Goal: Task Accomplishment & Management: Manage account settings

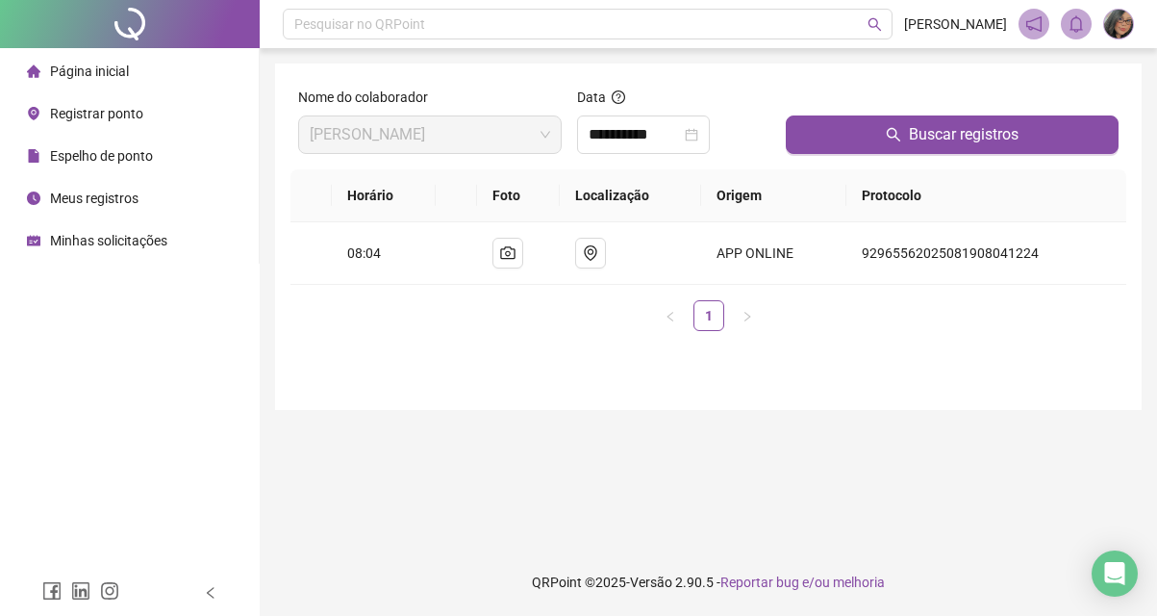
click at [119, 240] on span "Minhas solicitações" at bounding box center [108, 240] width 117 height 15
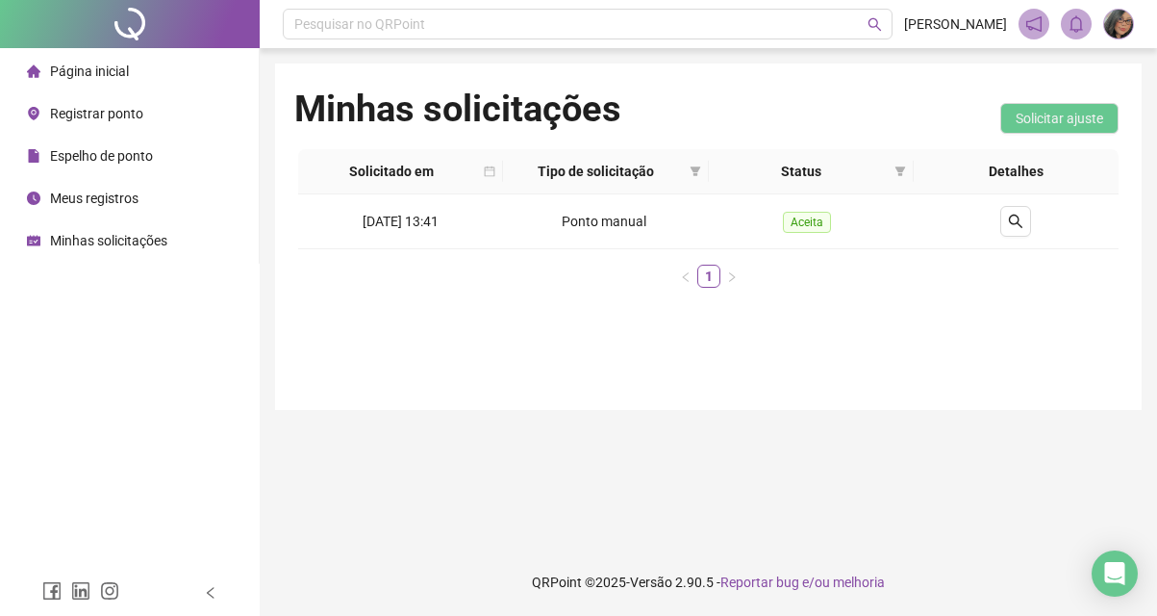
click at [124, 199] on span "Meus registros" at bounding box center [94, 197] width 89 height 15
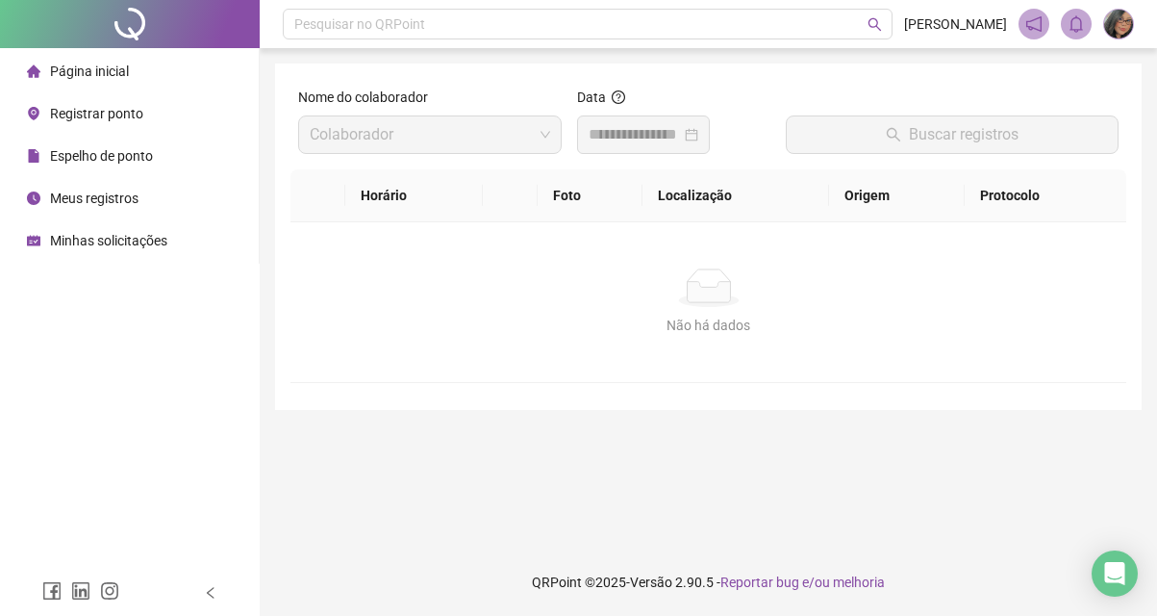
click at [124, 199] on span "Meus registros" at bounding box center [94, 197] width 89 height 15
click at [124, 174] on ul "Página inicial Registrar ponto Espelho de ponto Meus registros Minhas solicitaç…" at bounding box center [130, 155] width 260 height 215
click at [128, 164] on span "Espelho de ponto" at bounding box center [101, 155] width 103 height 15
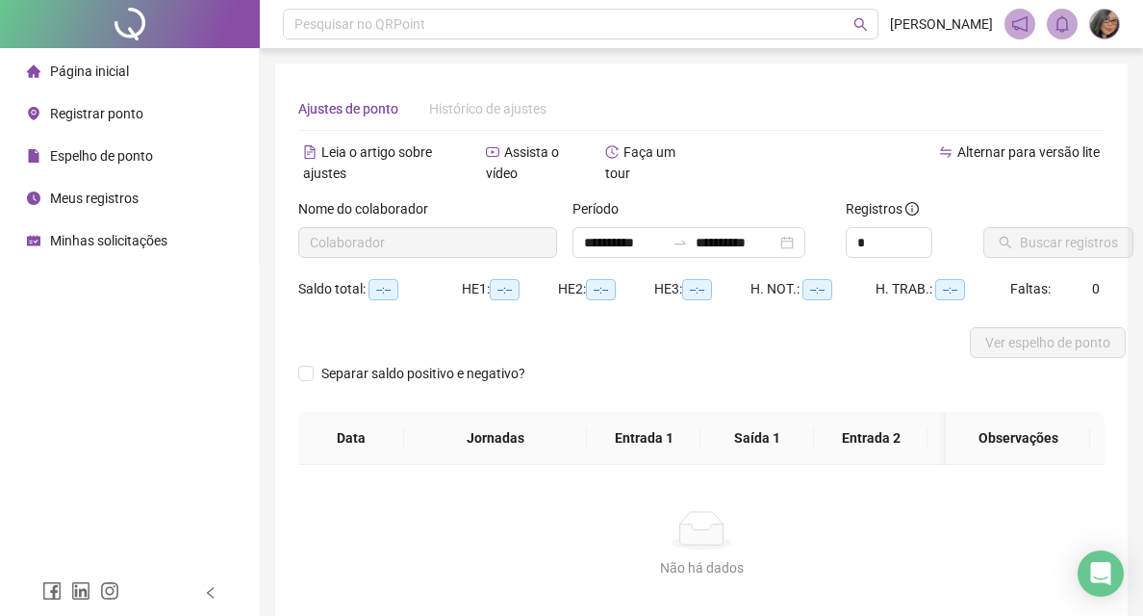
type input "**********"
click at [129, 142] on div "Espelho de ponto" at bounding box center [90, 156] width 126 height 38
click at [135, 117] on span "Registrar ponto" at bounding box center [96, 113] width 93 height 15
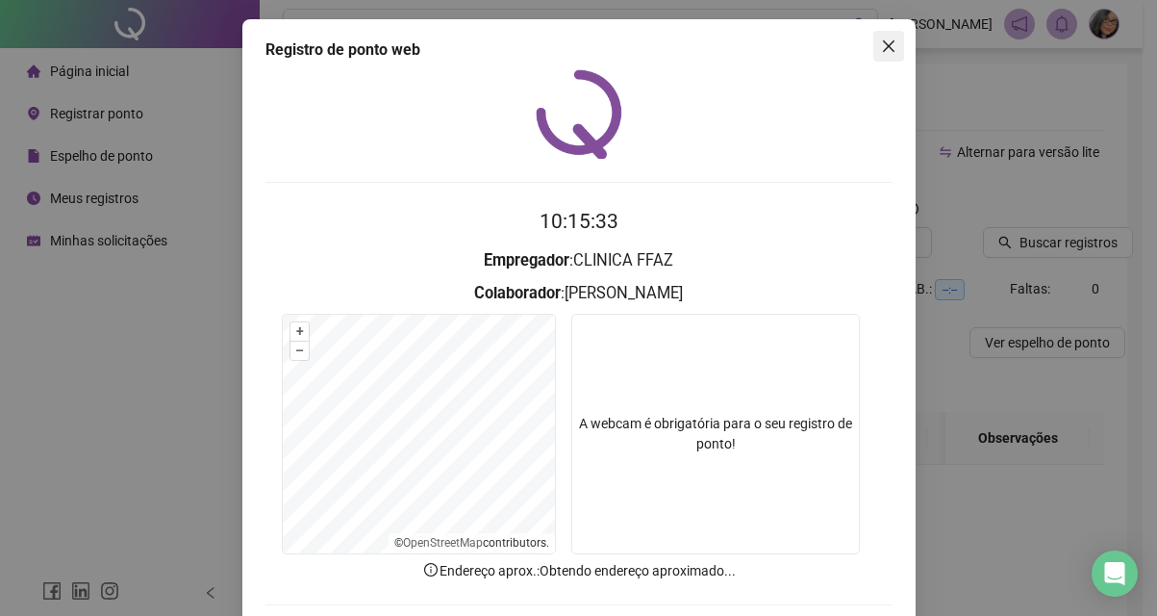
click at [884, 53] on icon "close" at bounding box center [888, 45] width 15 height 15
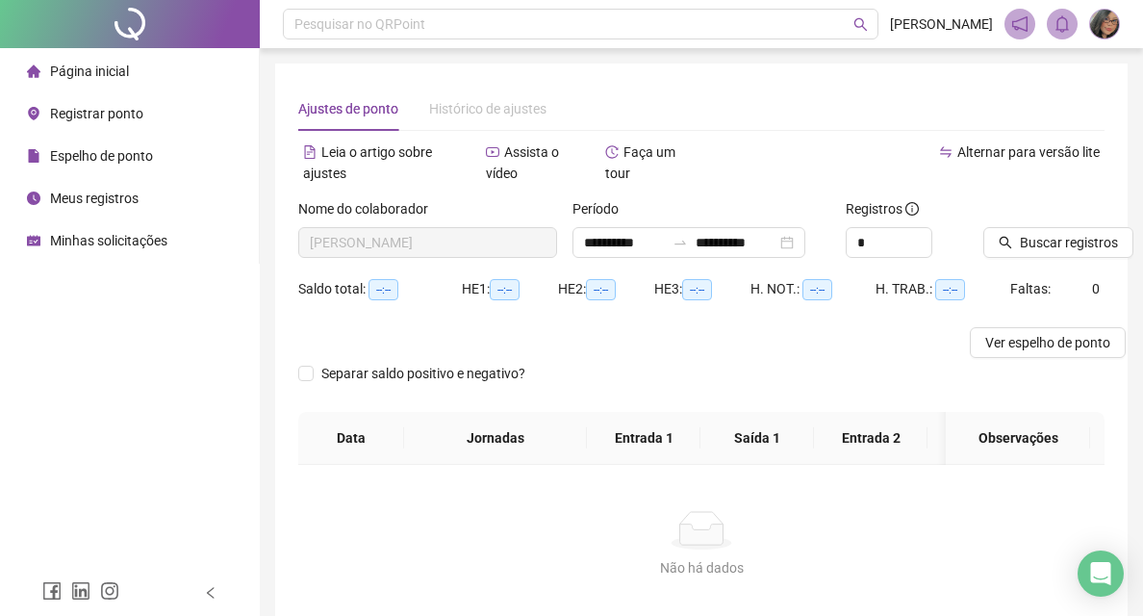
click at [1116, 23] on img at bounding box center [1104, 24] width 29 height 29
click at [1109, 28] on img at bounding box center [1104, 24] width 29 height 29
click at [1108, 43] on header "Pesquisar no QRPoint [PERSON_NAME]" at bounding box center [701, 24] width 883 height 48
click at [1100, 25] on img at bounding box center [1104, 24] width 29 height 29
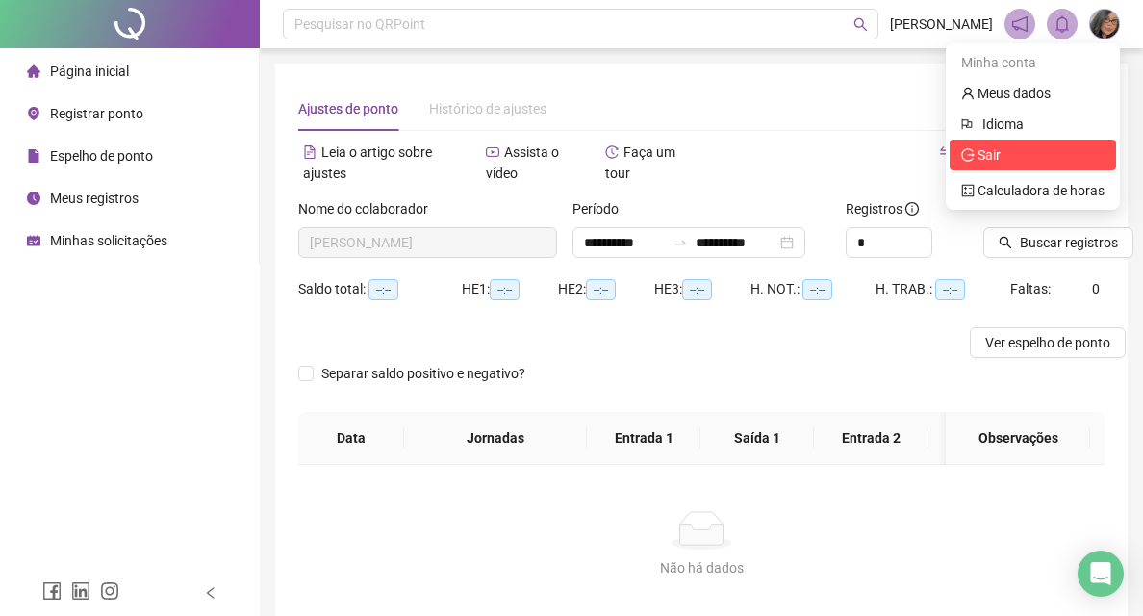
click at [1025, 149] on span "Sair" at bounding box center [1032, 154] width 143 height 21
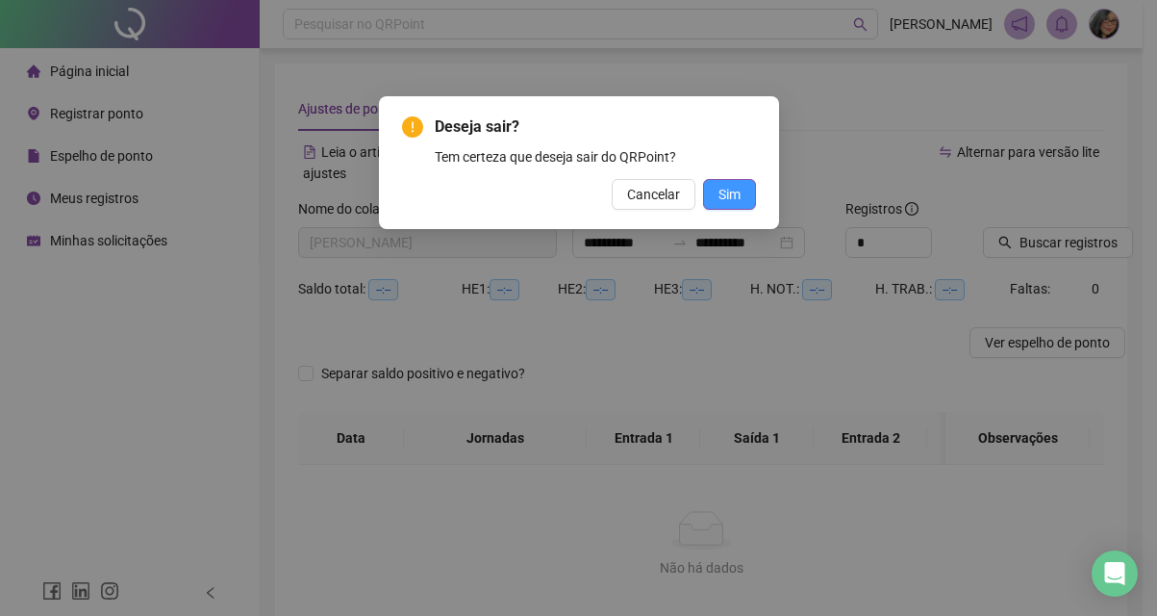
click at [738, 192] on span "Sim" at bounding box center [730, 194] width 22 height 21
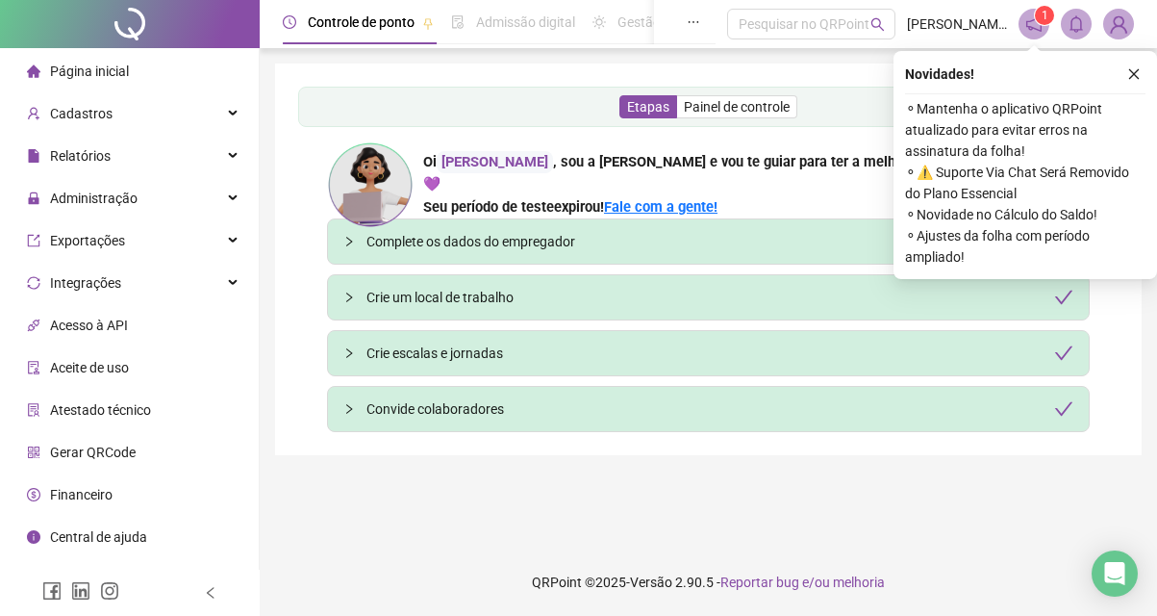
click at [1136, 78] on icon "close" at bounding box center [1133, 73] width 13 height 13
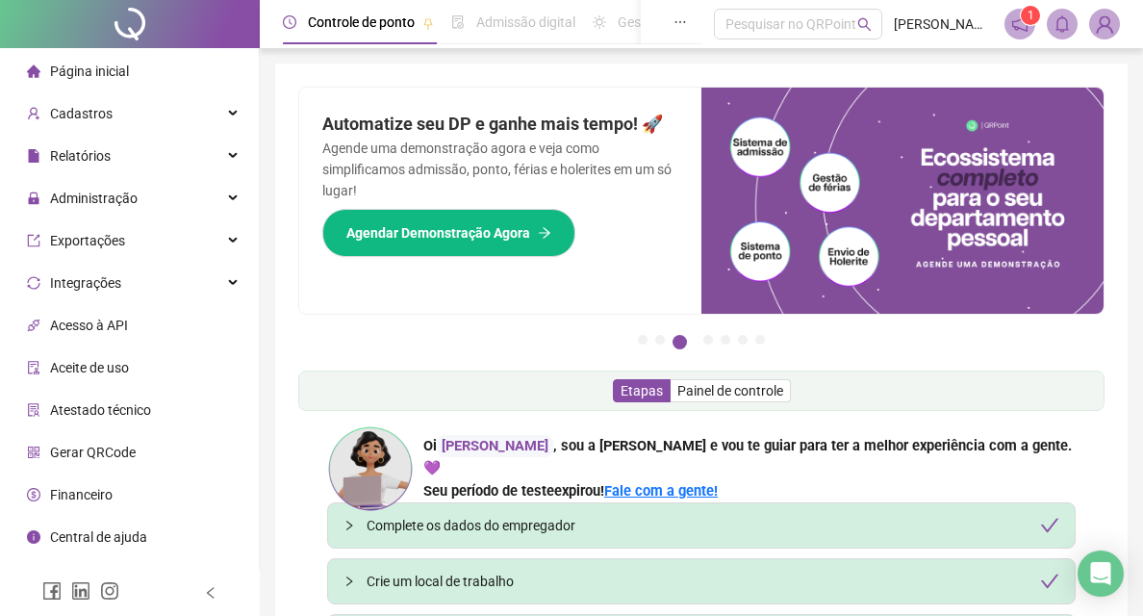
scroll to position [192, 0]
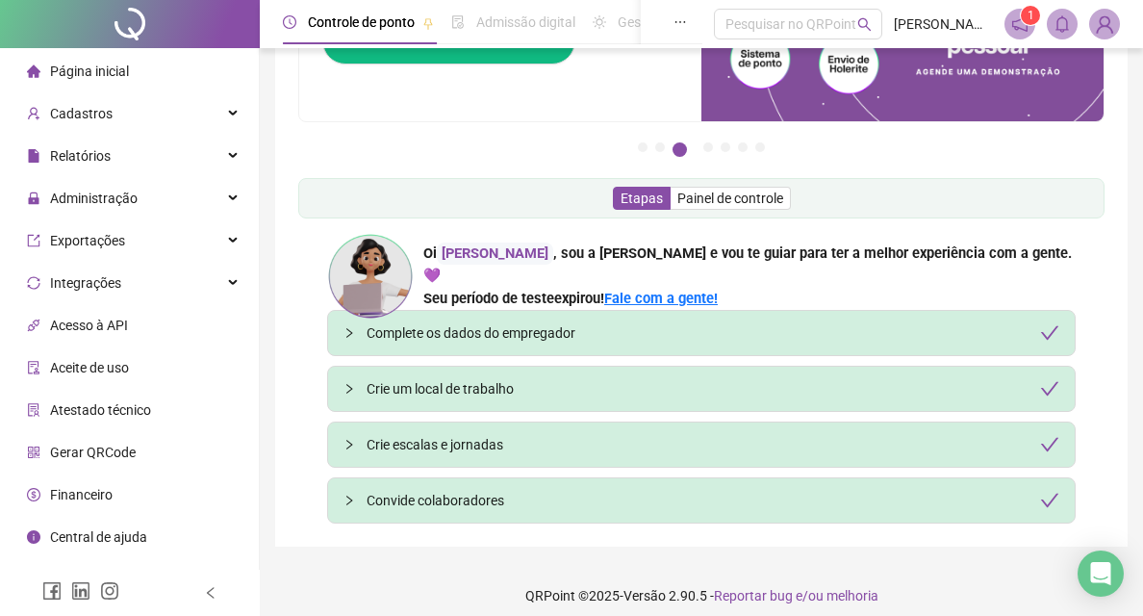
click at [669, 334] on div "Complete os dados do empregador" at bounding box center [713, 332] width 693 height 21
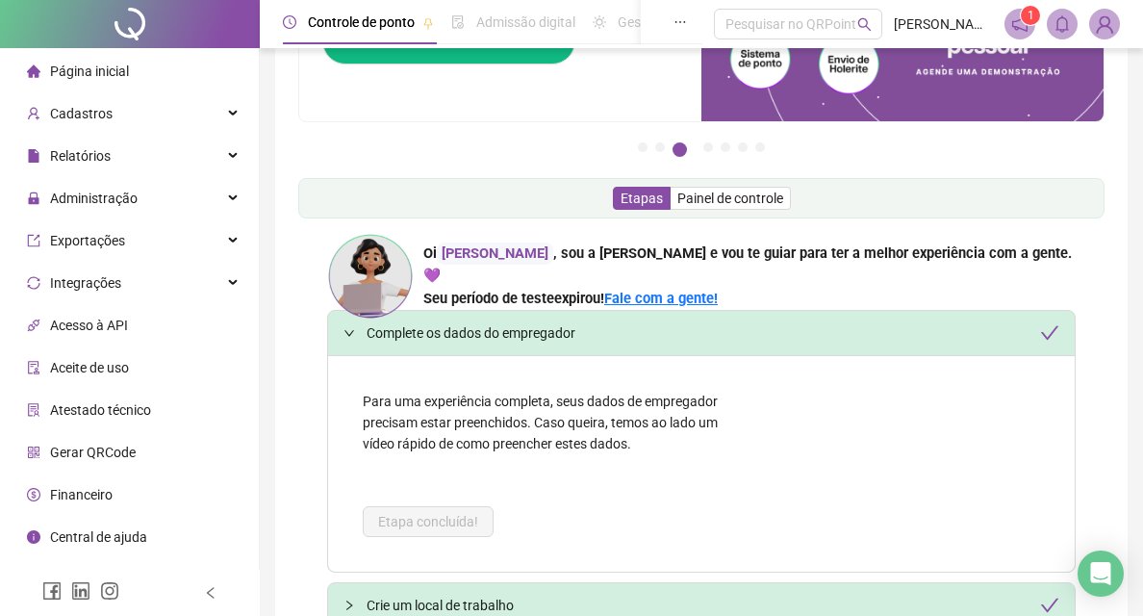
click at [669, 327] on div "Complete os dados do empregador" at bounding box center [713, 332] width 693 height 21
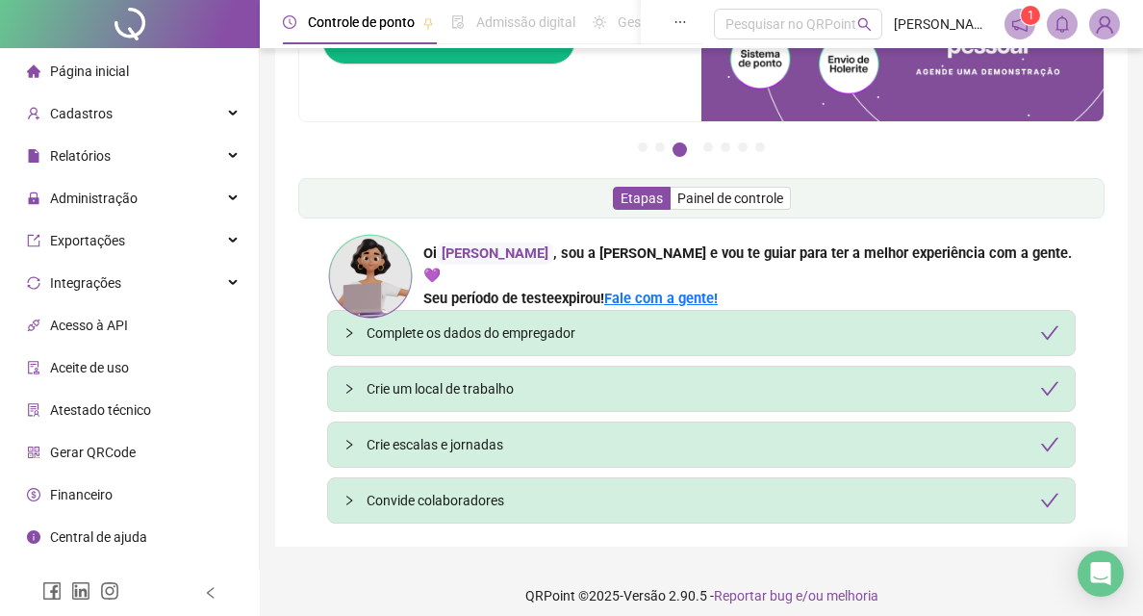
scroll to position [206, 0]
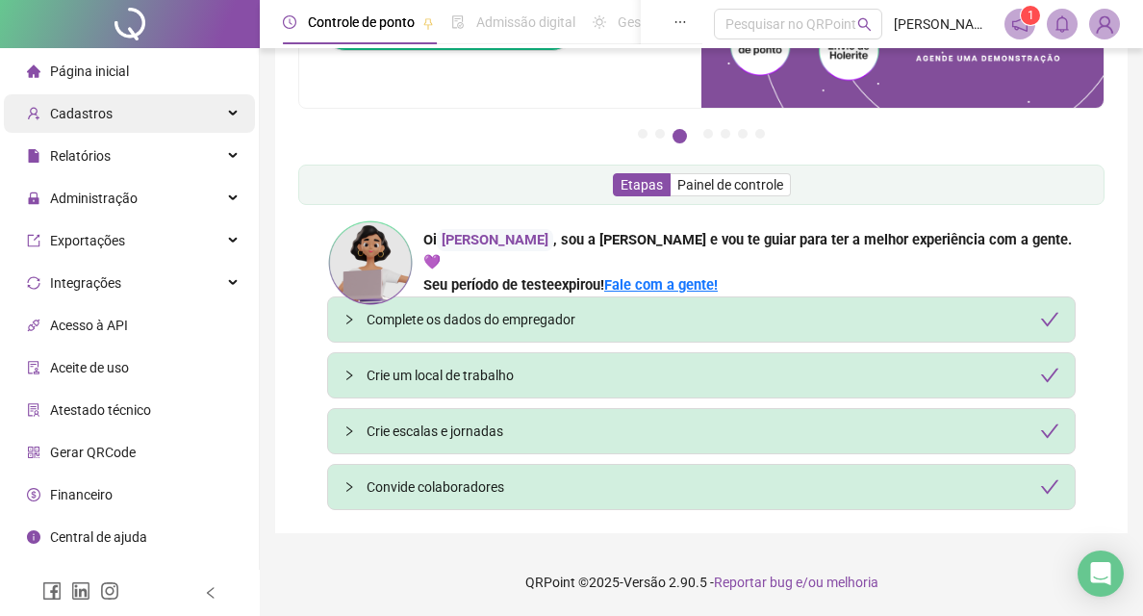
click at [90, 112] on span "Cadastros" at bounding box center [81, 113] width 63 height 15
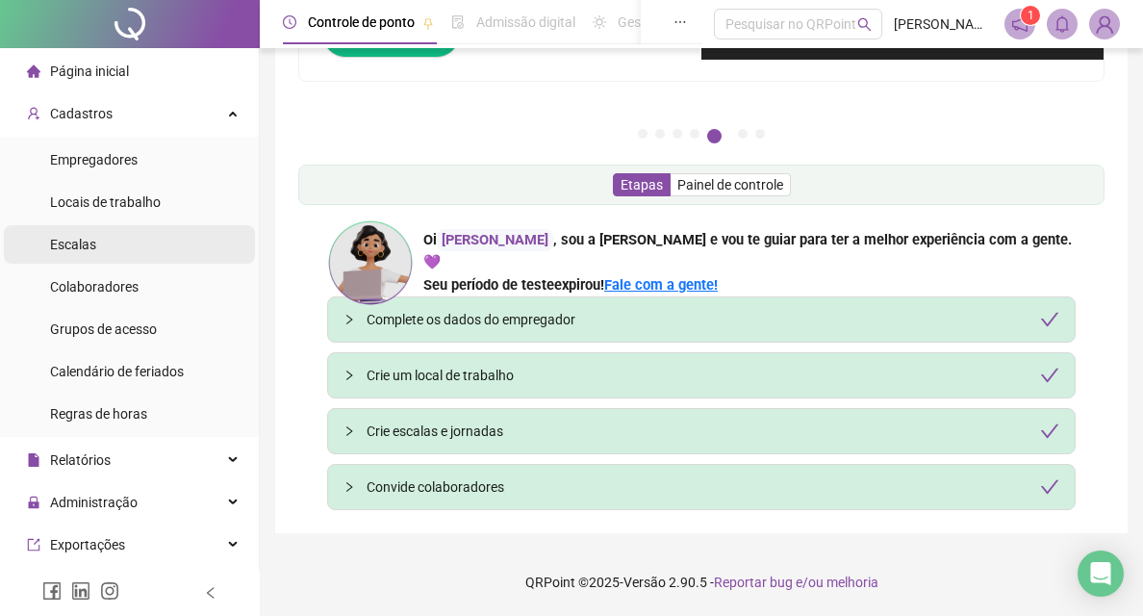
click at [170, 251] on li "Escalas" at bounding box center [129, 244] width 251 height 38
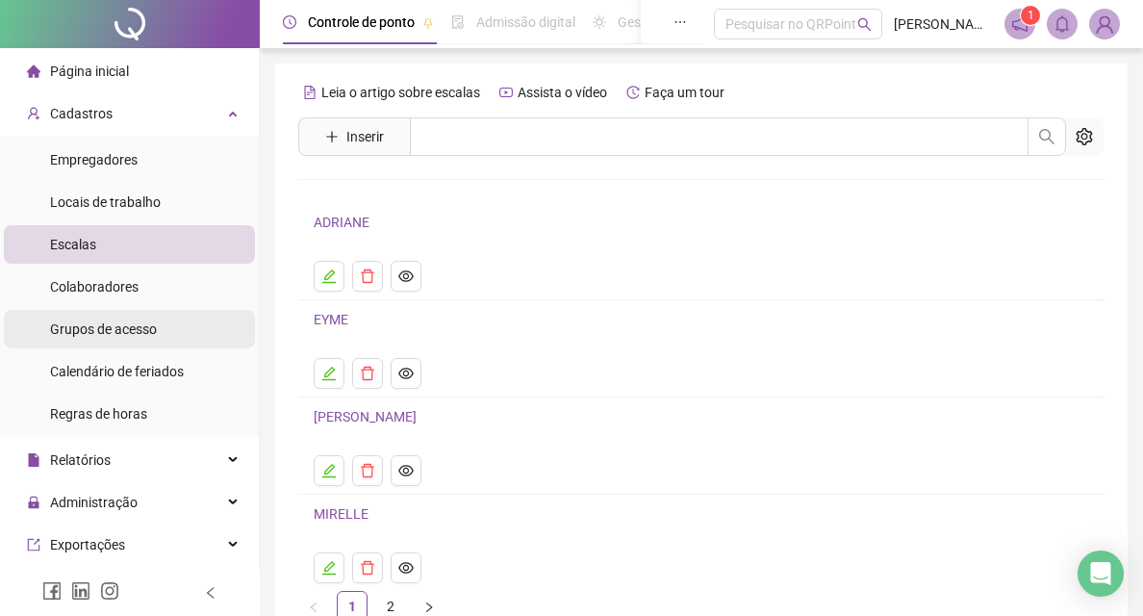
click at [147, 323] on span "Grupos de acesso" at bounding box center [103, 328] width 107 height 15
click at [148, 323] on span "Grupos de acesso" at bounding box center [103, 328] width 107 height 15
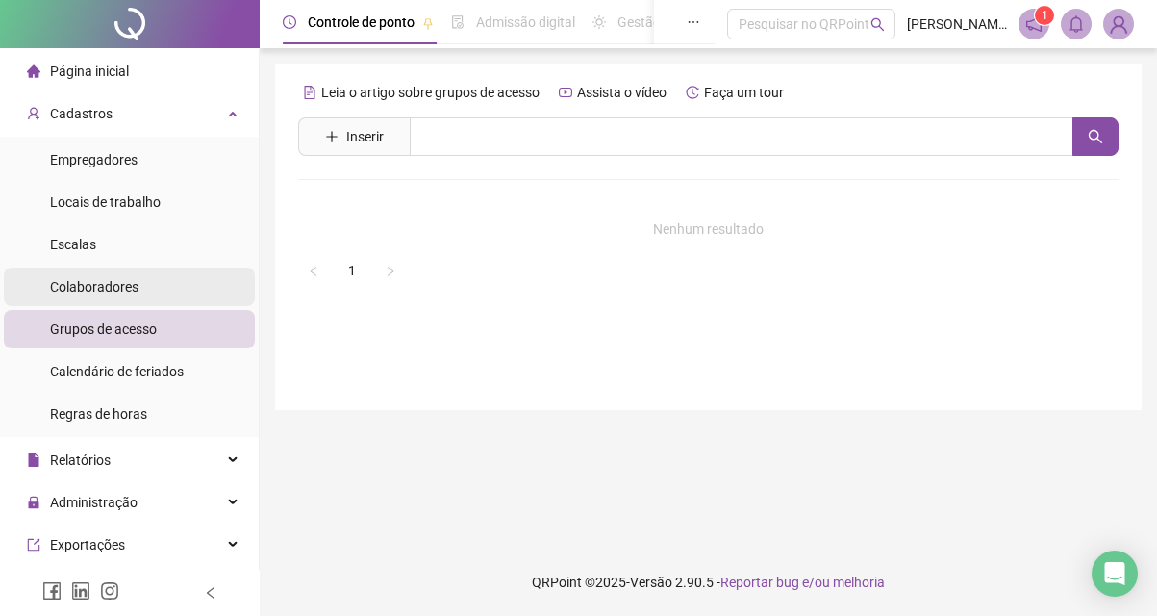
click at [151, 296] on li "Colaboradores" at bounding box center [129, 286] width 251 height 38
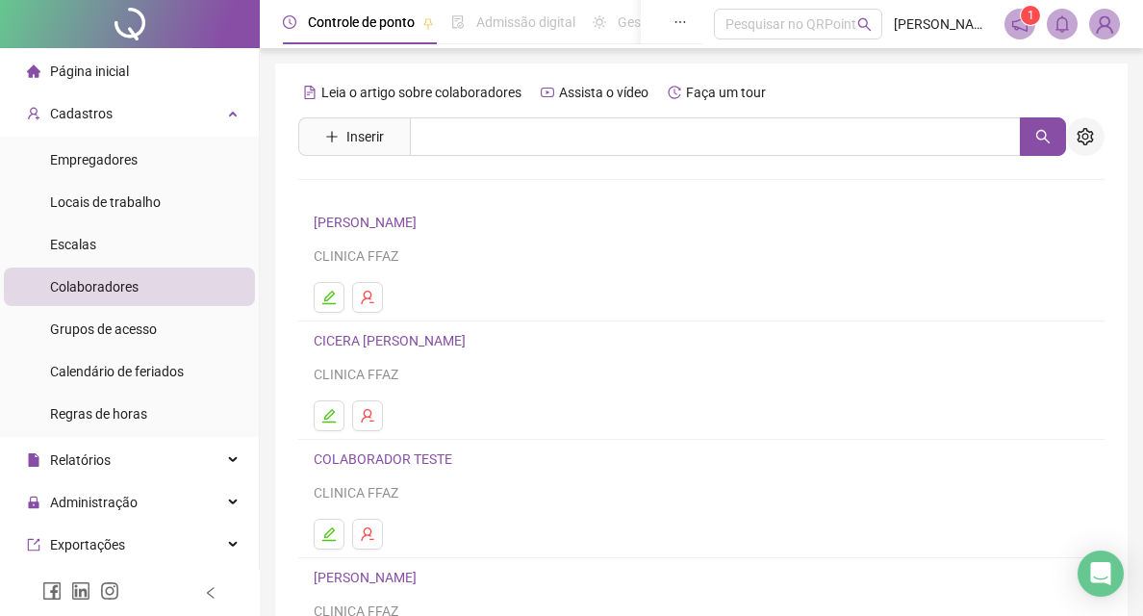
click at [1091, 126] on button "button" at bounding box center [1085, 136] width 38 height 38
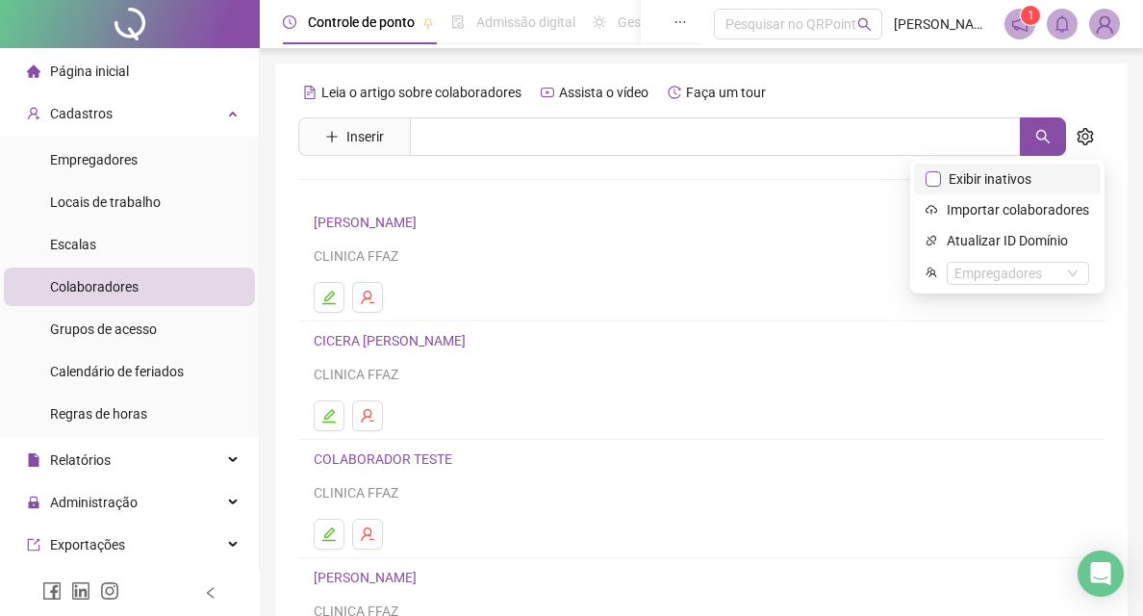
click at [975, 181] on span "Exibir inativos" at bounding box center [990, 178] width 98 height 21
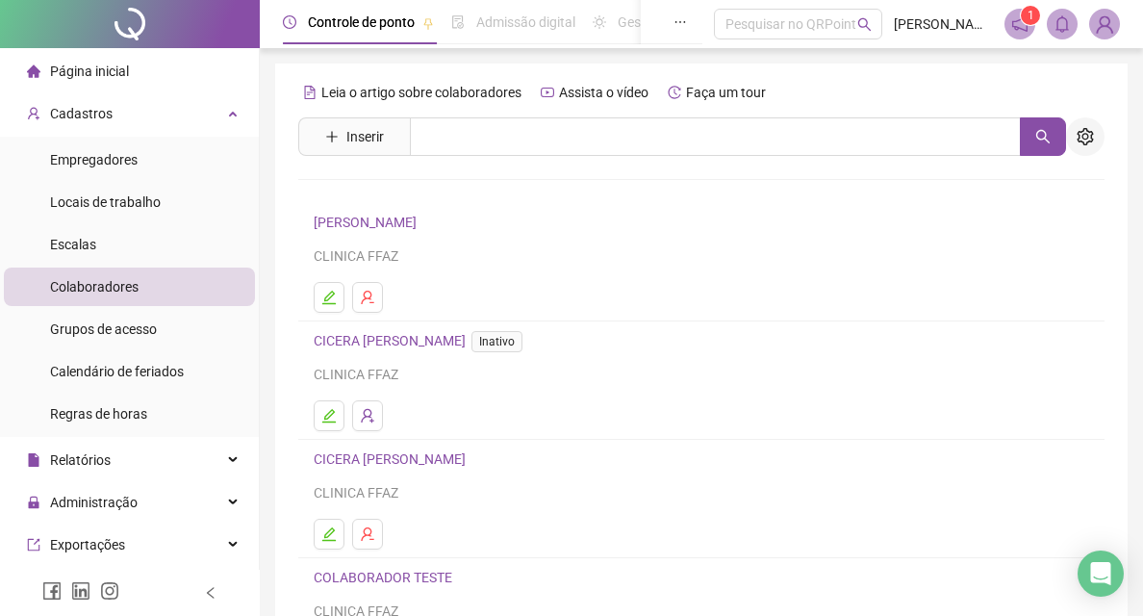
click at [1071, 126] on button "button" at bounding box center [1085, 136] width 38 height 38
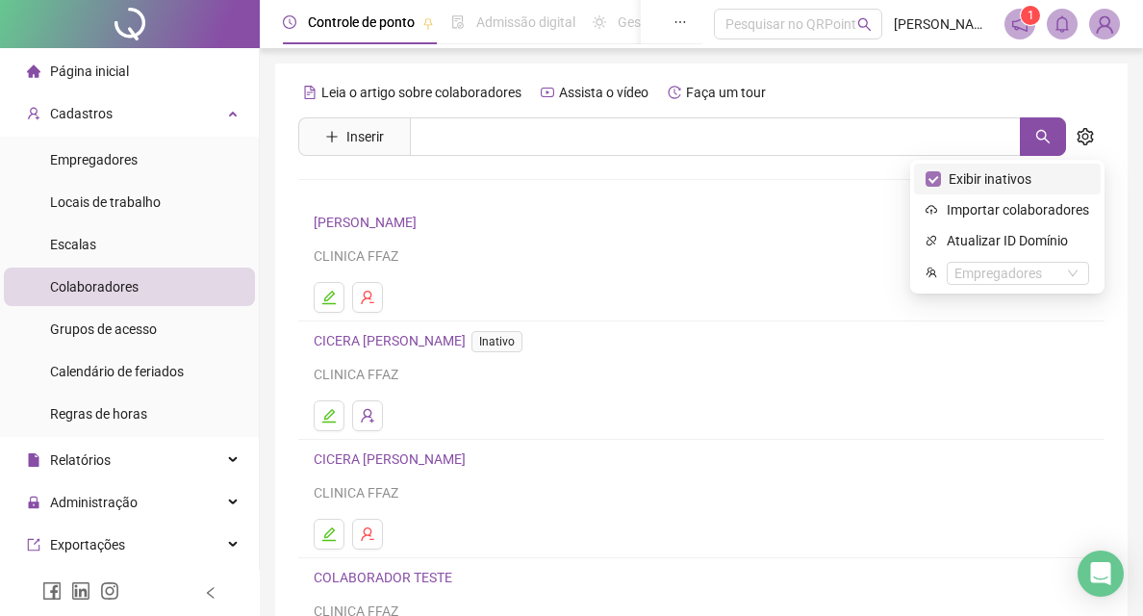
click at [1021, 177] on span "Exibir inativos" at bounding box center [990, 178] width 98 height 21
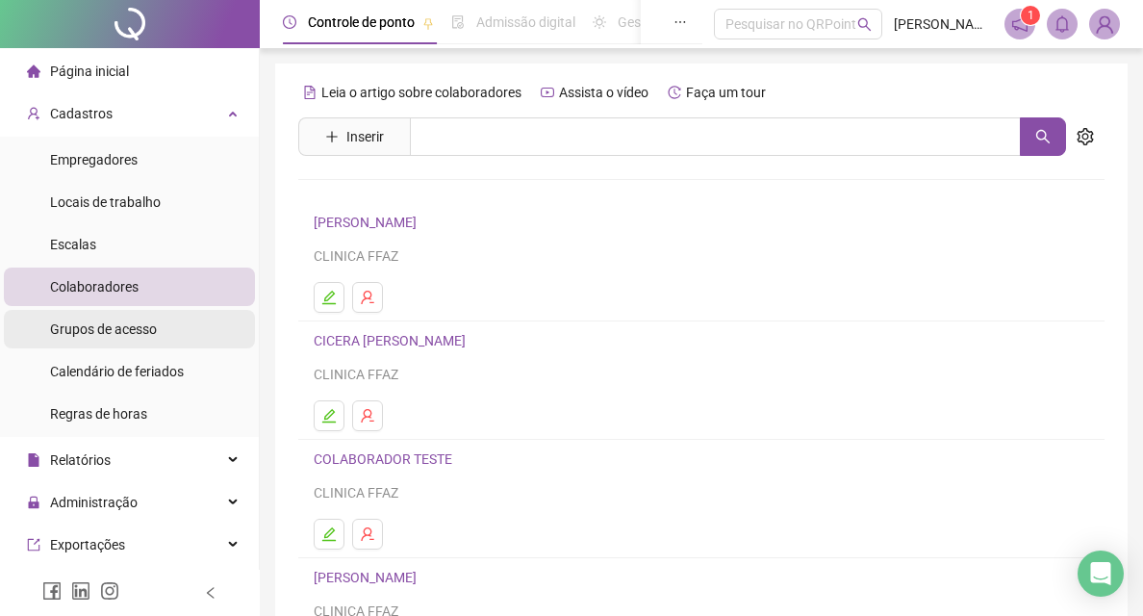
click at [89, 321] on span "Grupos de acesso" at bounding box center [103, 328] width 107 height 15
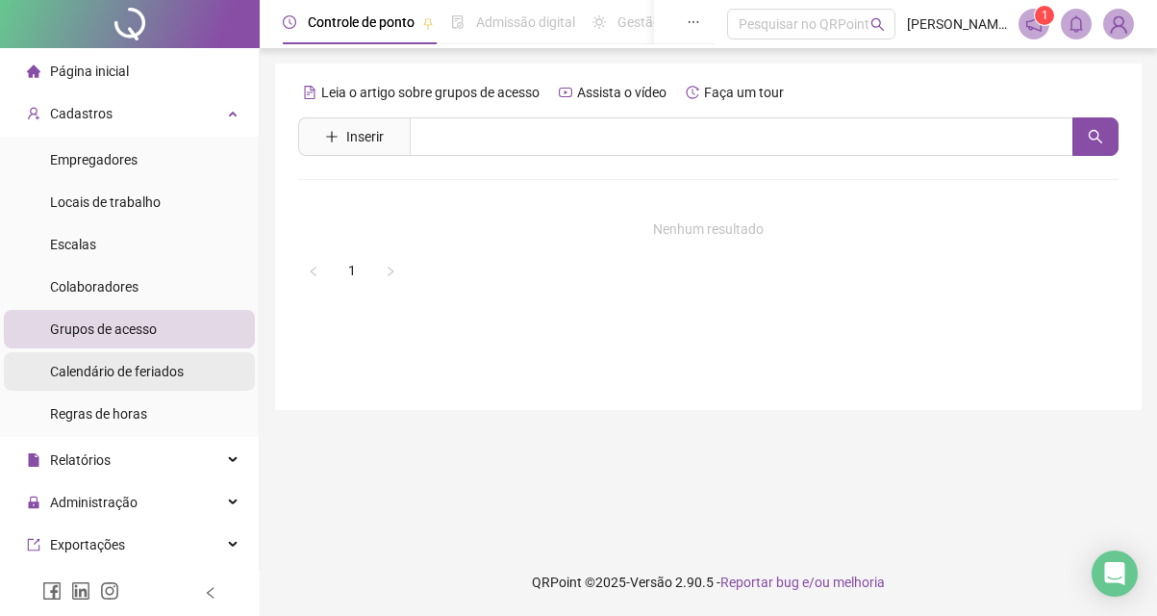
click at [133, 371] on span "Calendário de feriados" at bounding box center [117, 371] width 134 height 15
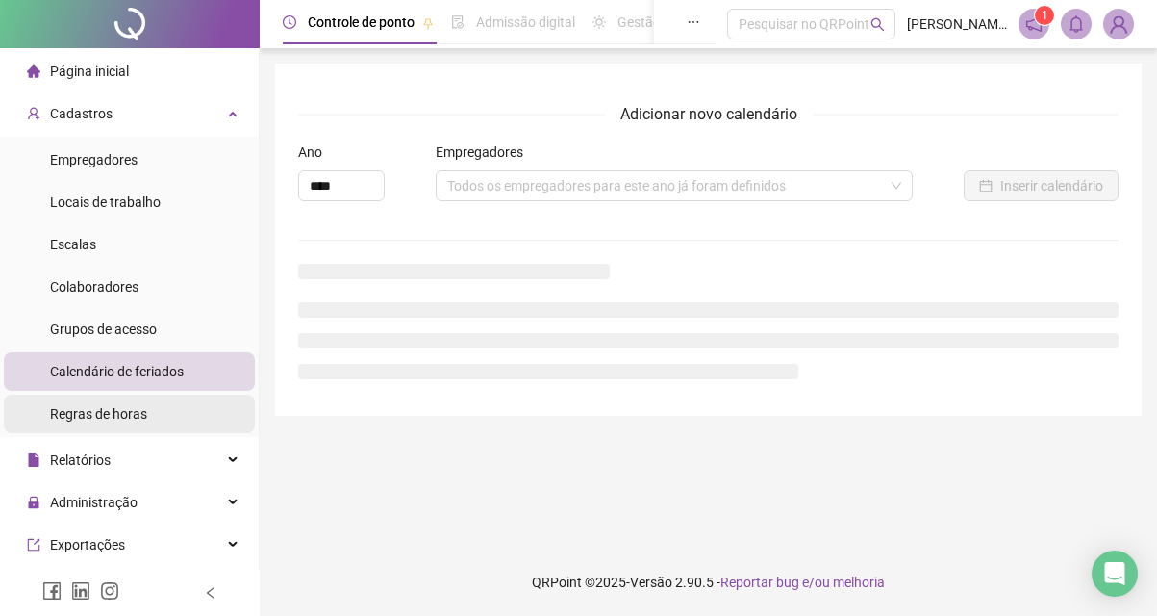
click at [129, 406] on span "Regras de horas" at bounding box center [98, 413] width 97 height 15
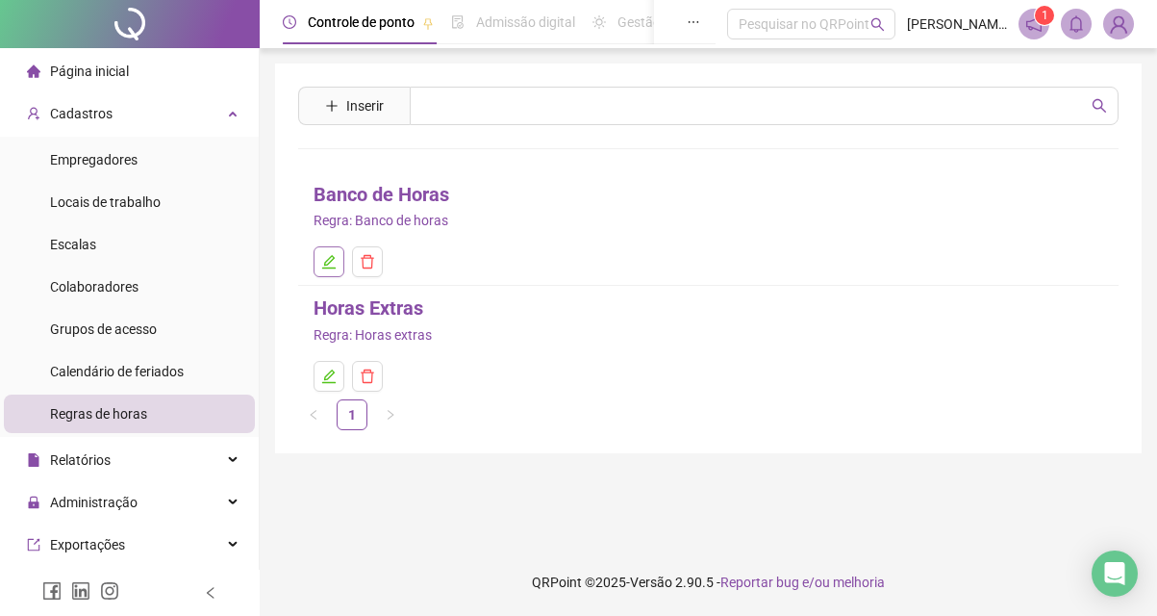
click at [334, 262] on icon "edit" at bounding box center [328, 261] width 15 height 15
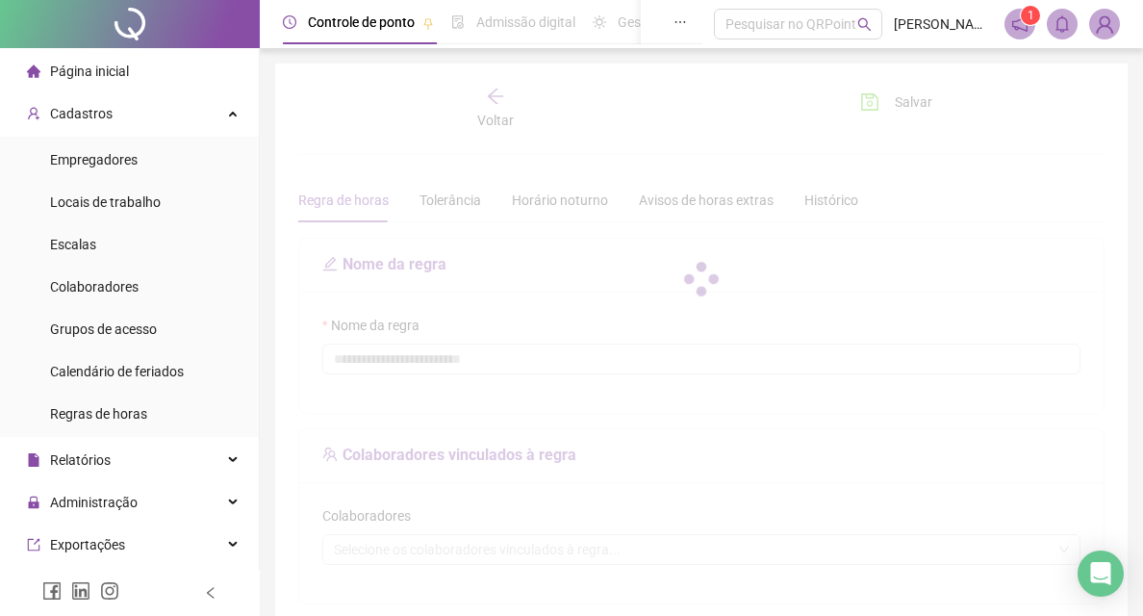
type input "**********"
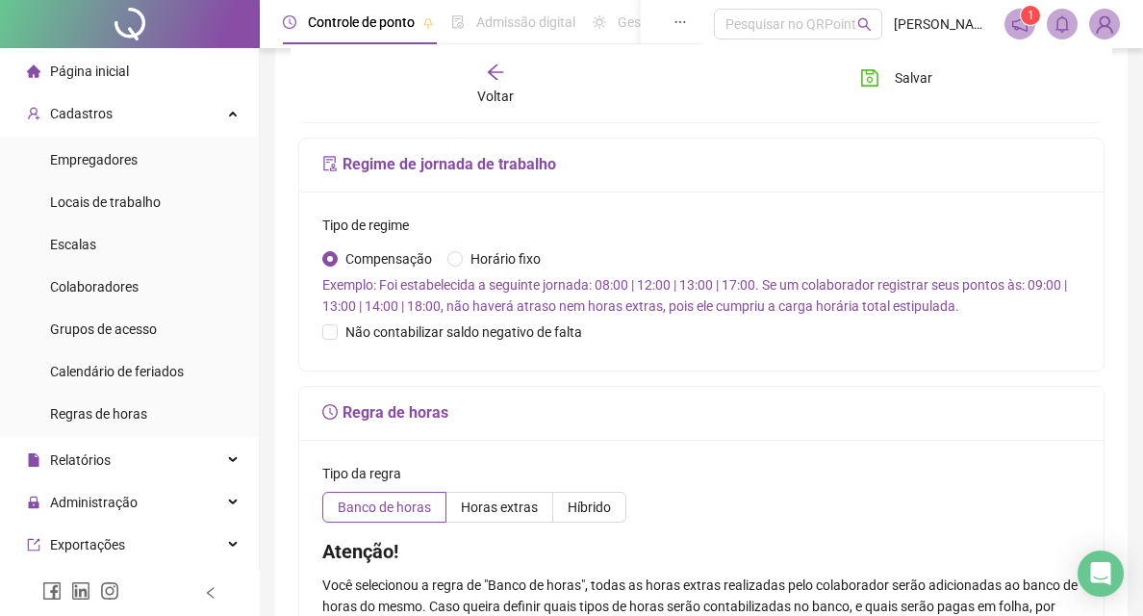
scroll to position [577, 0]
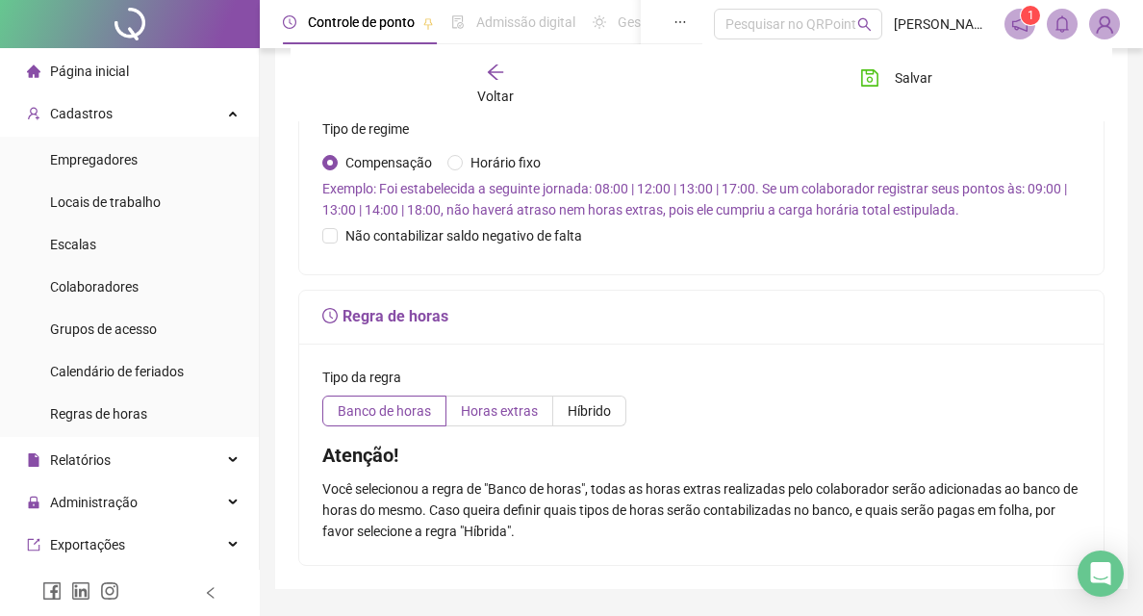
click at [491, 411] on span "Horas extras" at bounding box center [499, 410] width 77 height 15
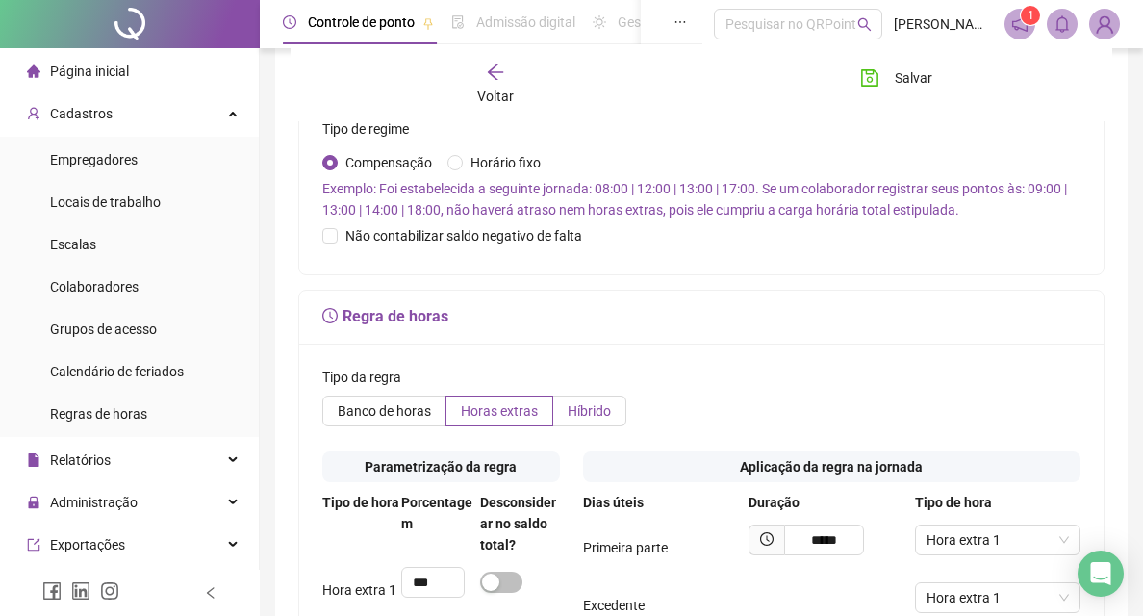
click at [582, 407] on span "Híbrido" at bounding box center [589, 410] width 43 height 15
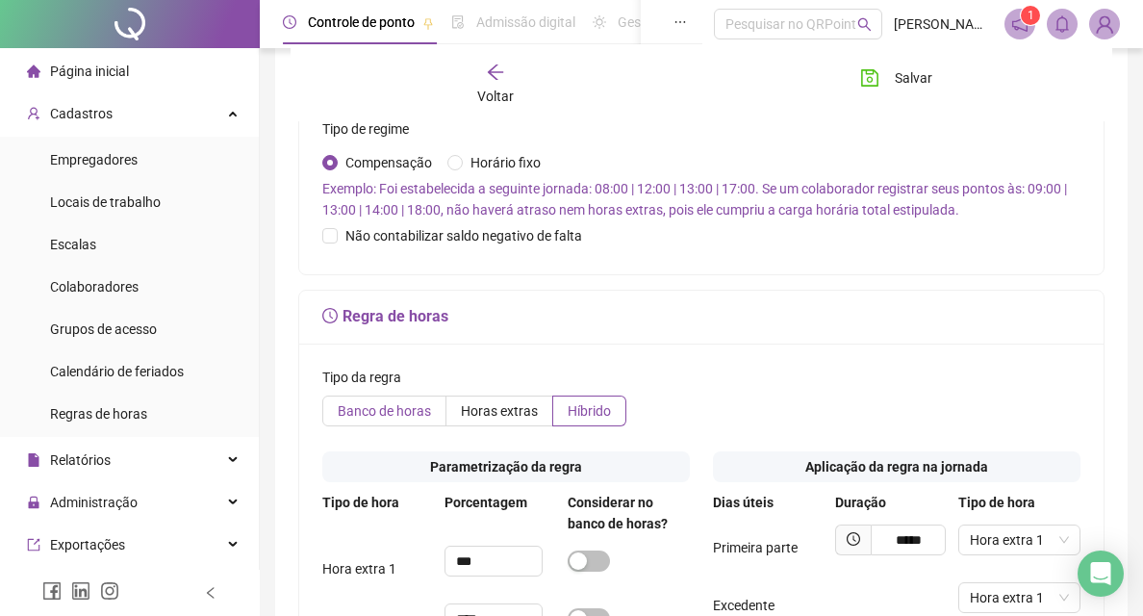
click at [328, 402] on label "Banco de horas" at bounding box center [384, 410] width 124 height 31
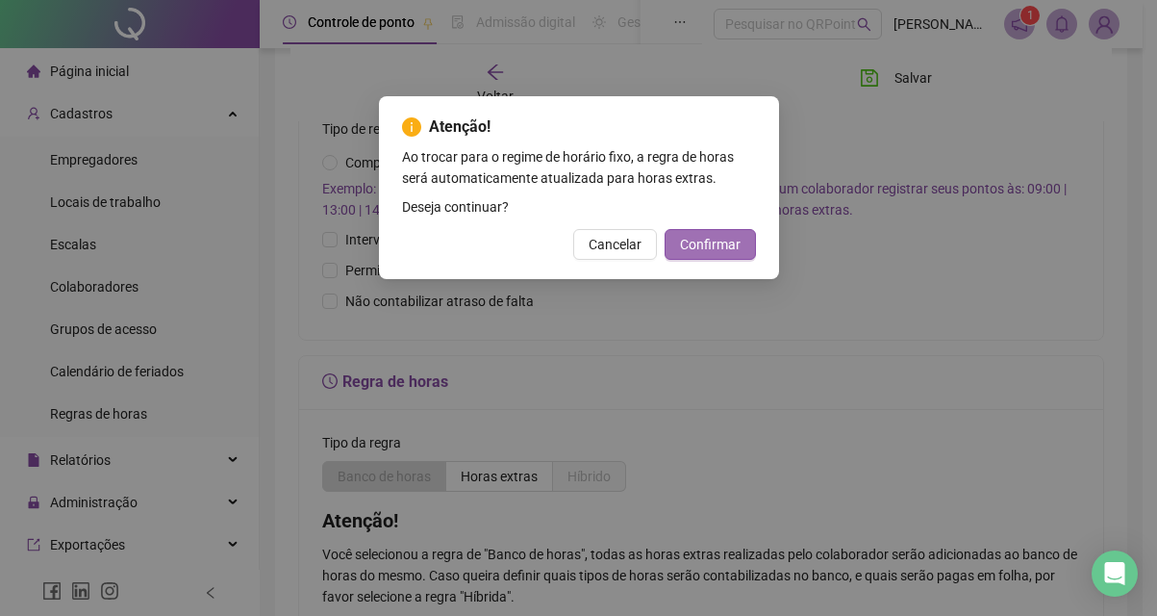
click at [721, 239] on span "Confirmar" at bounding box center [710, 244] width 61 height 21
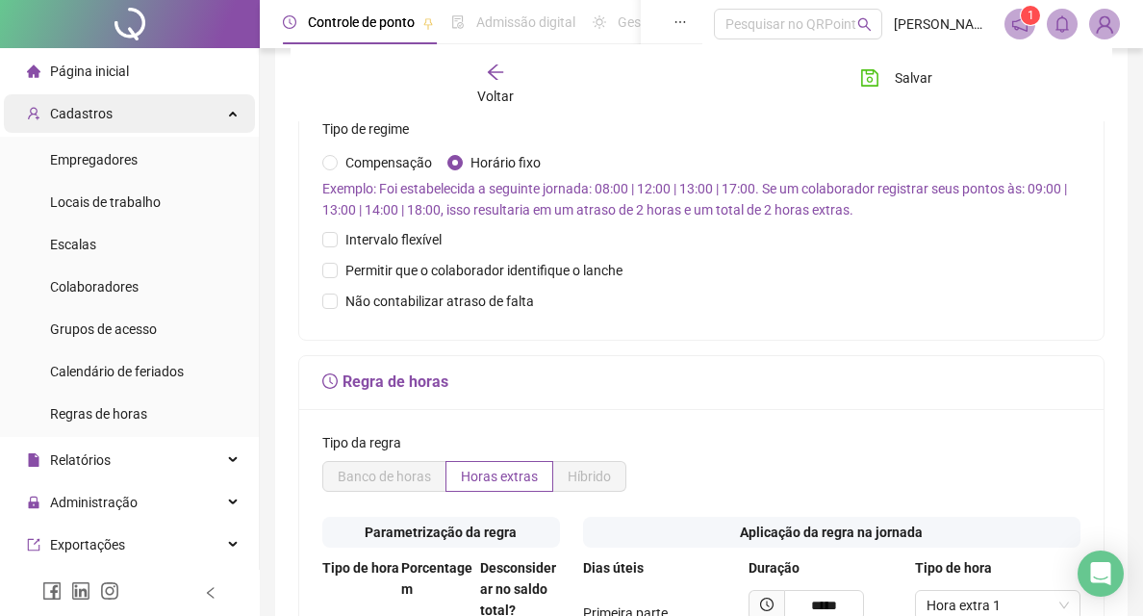
click at [152, 114] on div "Cadastros" at bounding box center [129, 113] width 251 height 38
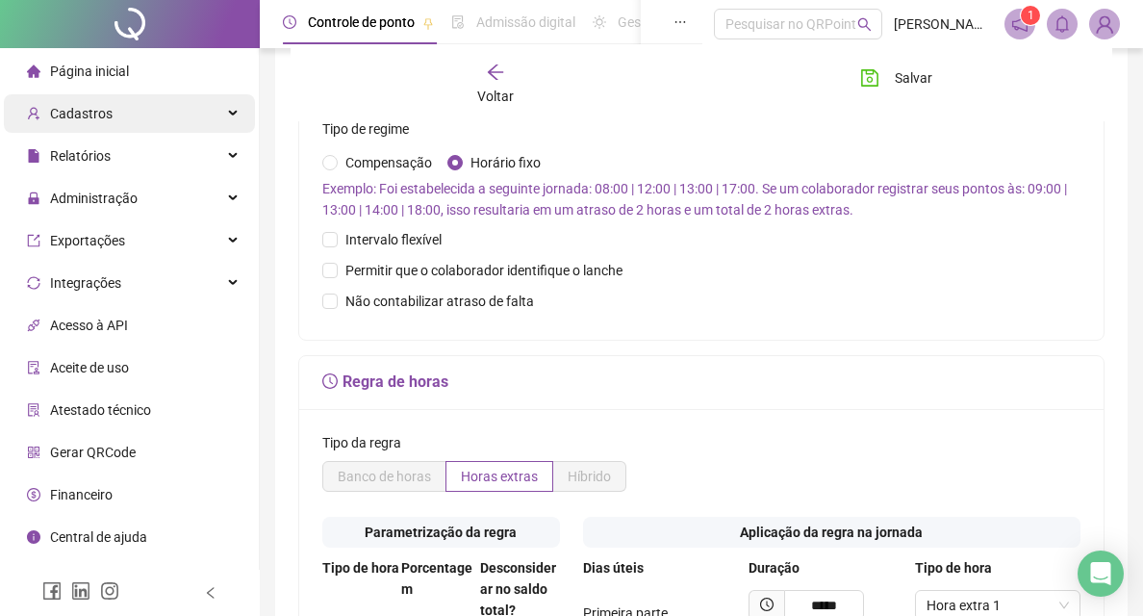
click at [210, 126] on div "Cadastros" at bounding box center [129, 113] width 251 height 38
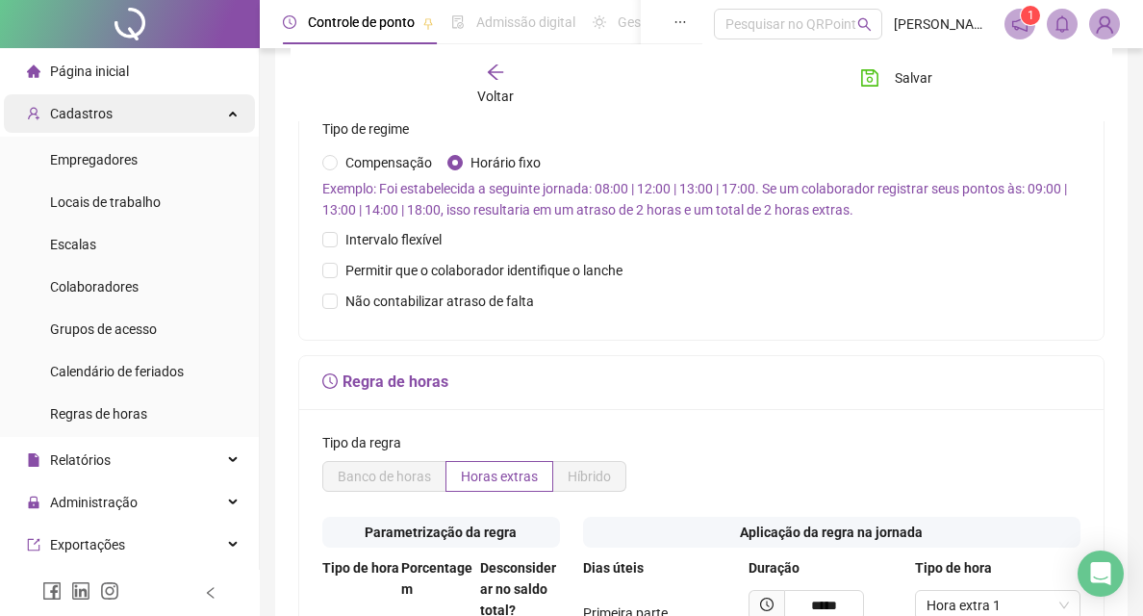
click at [194, 125] on div "Cadastros" at bounding box center [129, 113] width 251 height 38
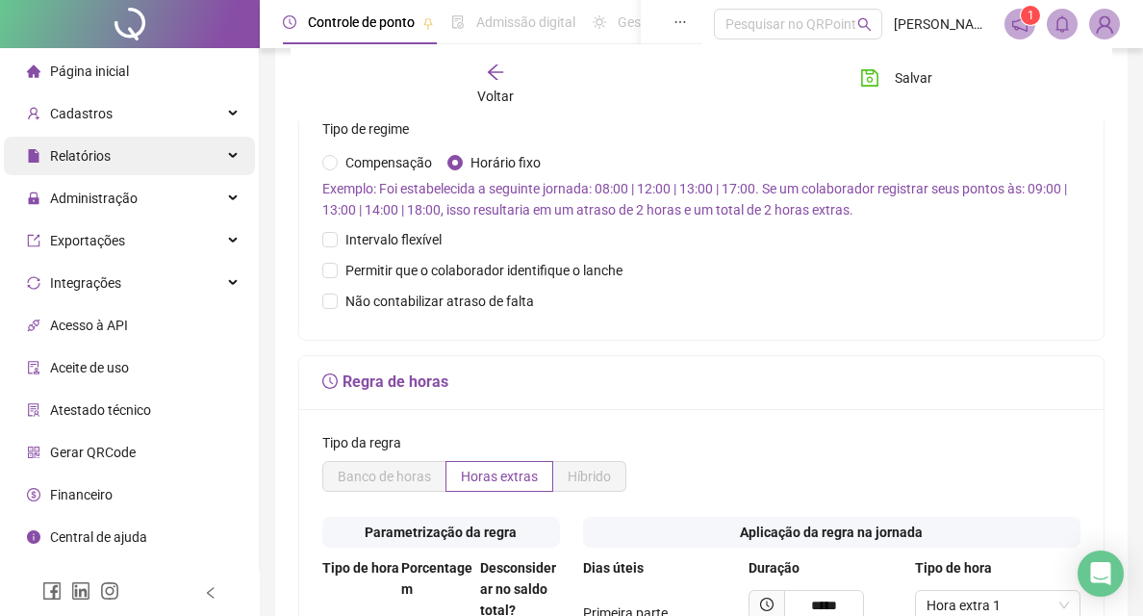
click at [153, 165] on div "Relatórios" at bounding box center [129, 156] width 251 height 38
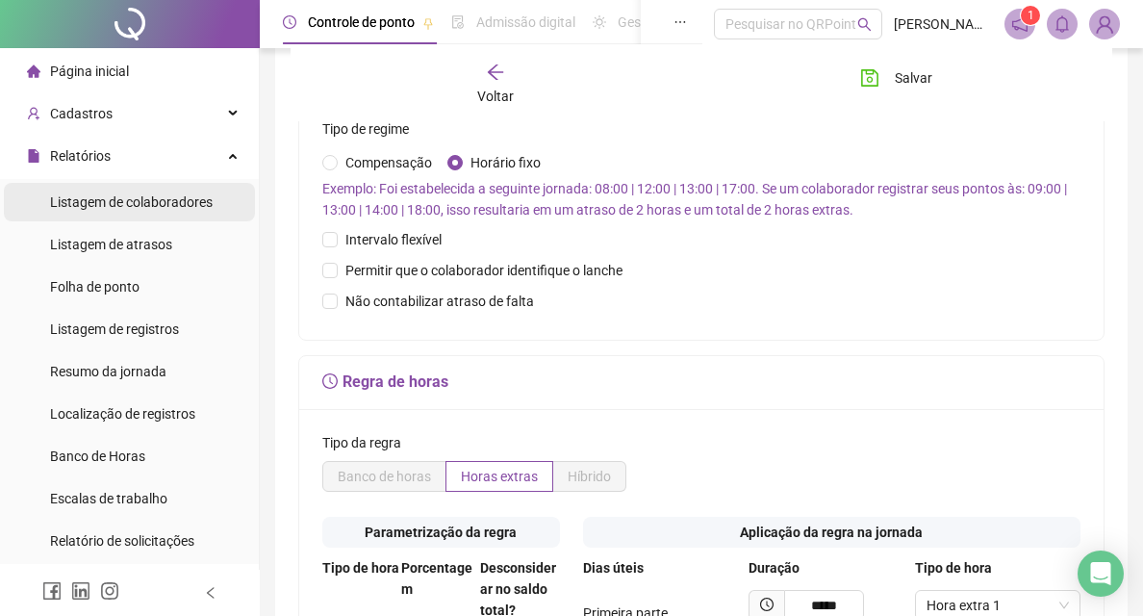
click at [146, 200] on span "Listagem de colaboradores" at bounding box center [131, 201] width 163 height 15
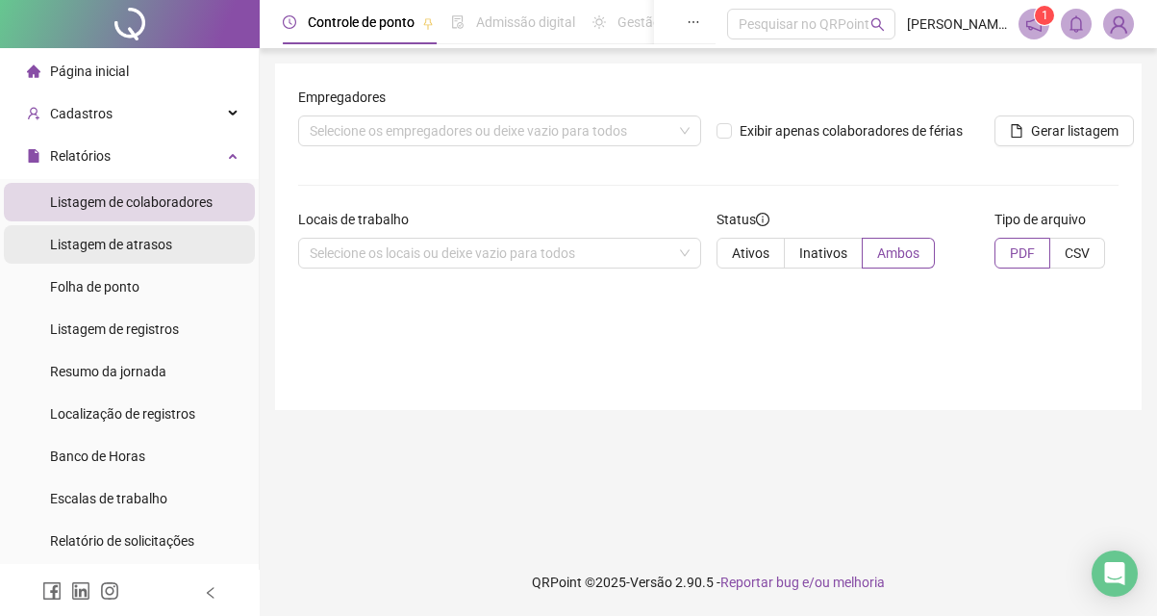
click at [164, 240] on span "Listagem de atrasos" at bounding box center [111, 244] width 122 height 15
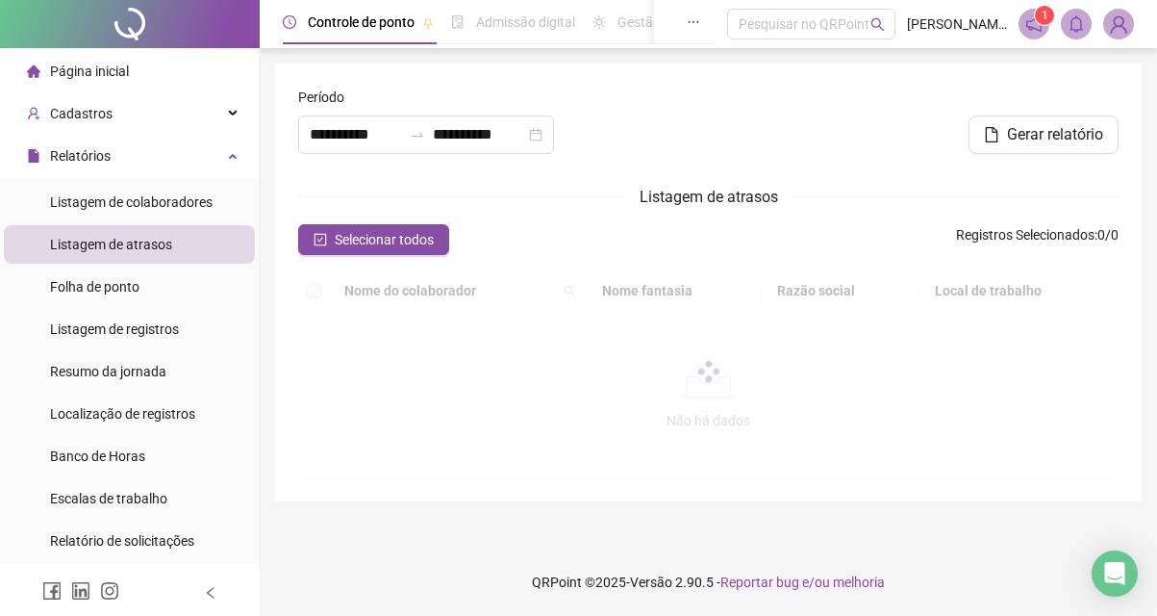
type input "**********"
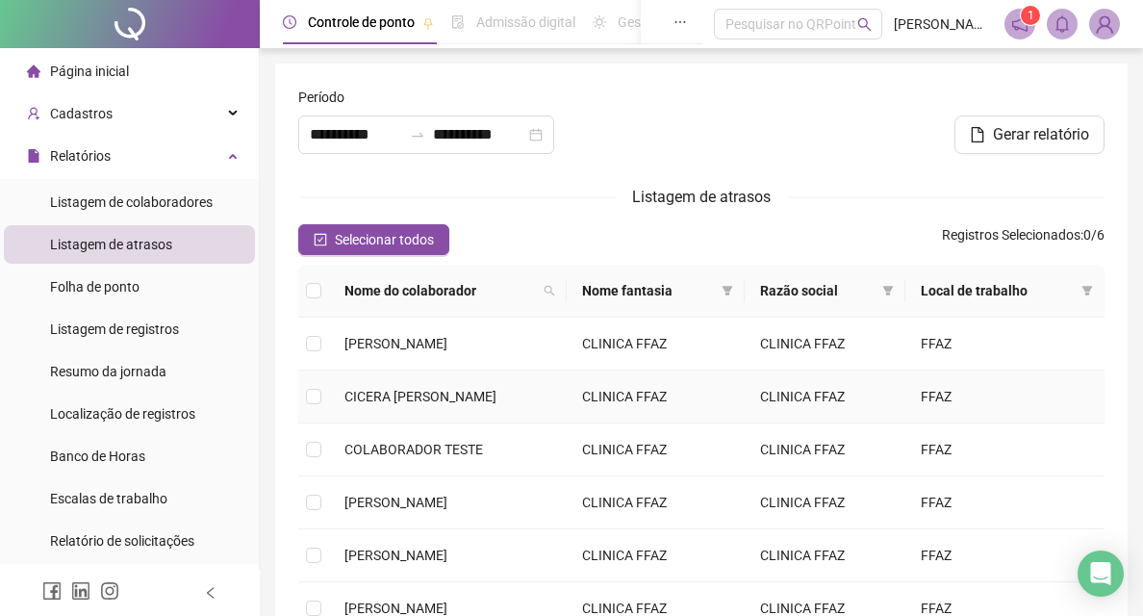
scroll to position [187, 0]
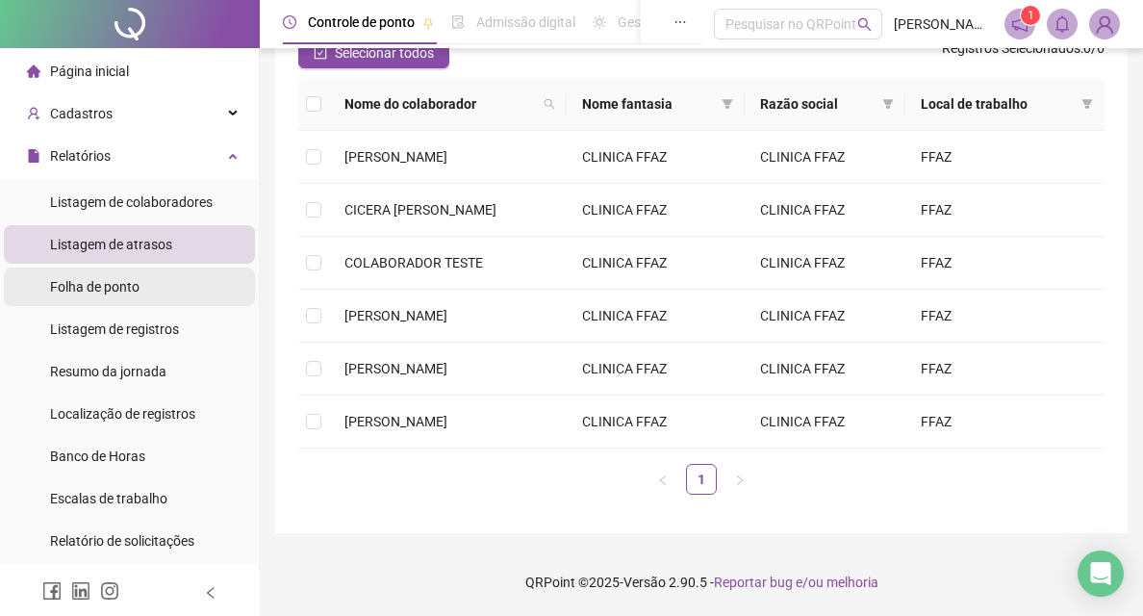
click at [166, 284] on li "Folha de ponto" at bounding box center [129, 286] width 251 height 38
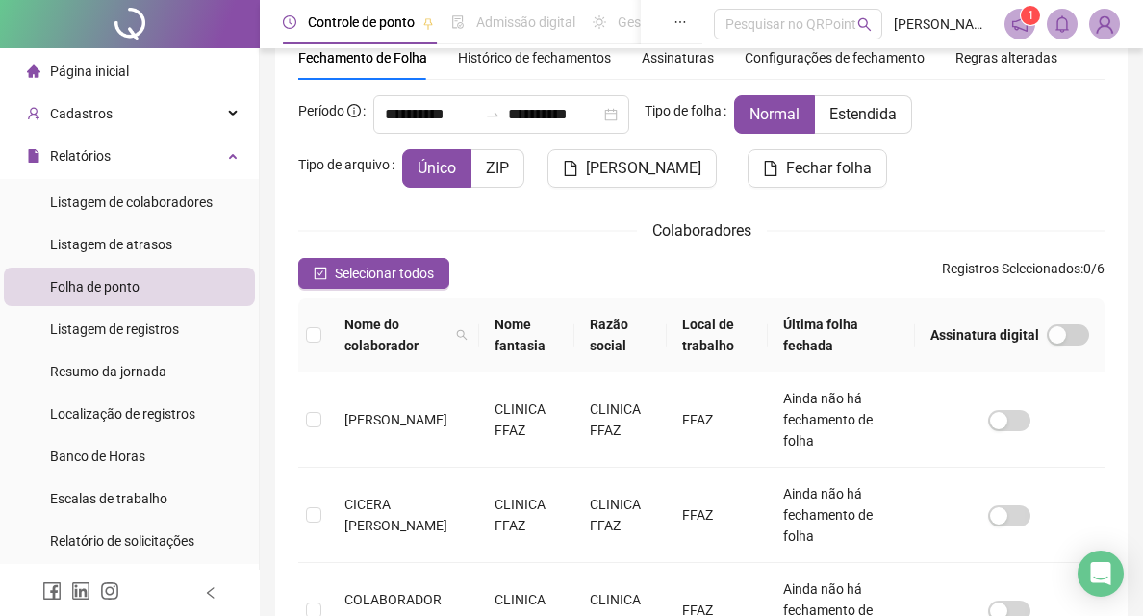
scroll to position [87, 0]
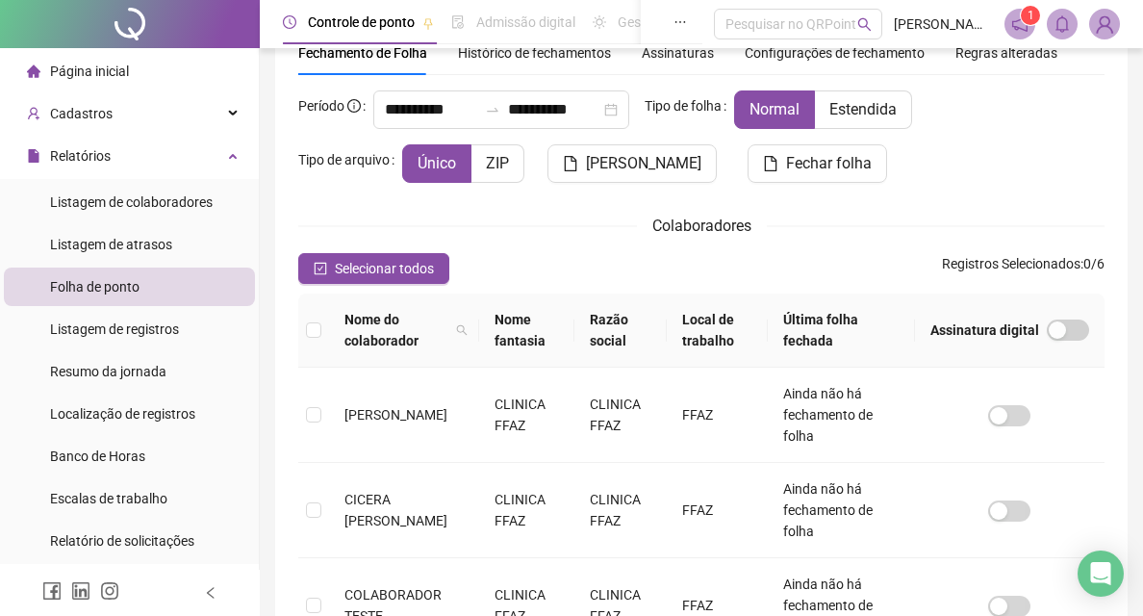
type input "**********"
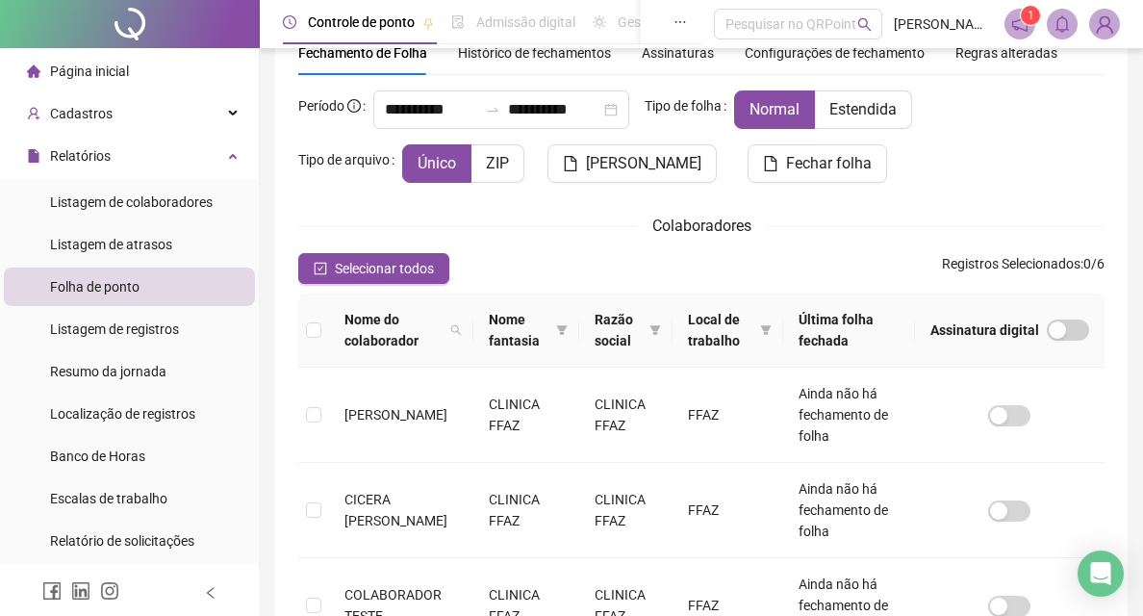
click at [166, 304] on li "Folha de ponto" at bounding box center [129, 286] width 251 height 38
click at [157, 323] on span "Listagem de registros" at bounding box center [114, 328] width 129 height 15
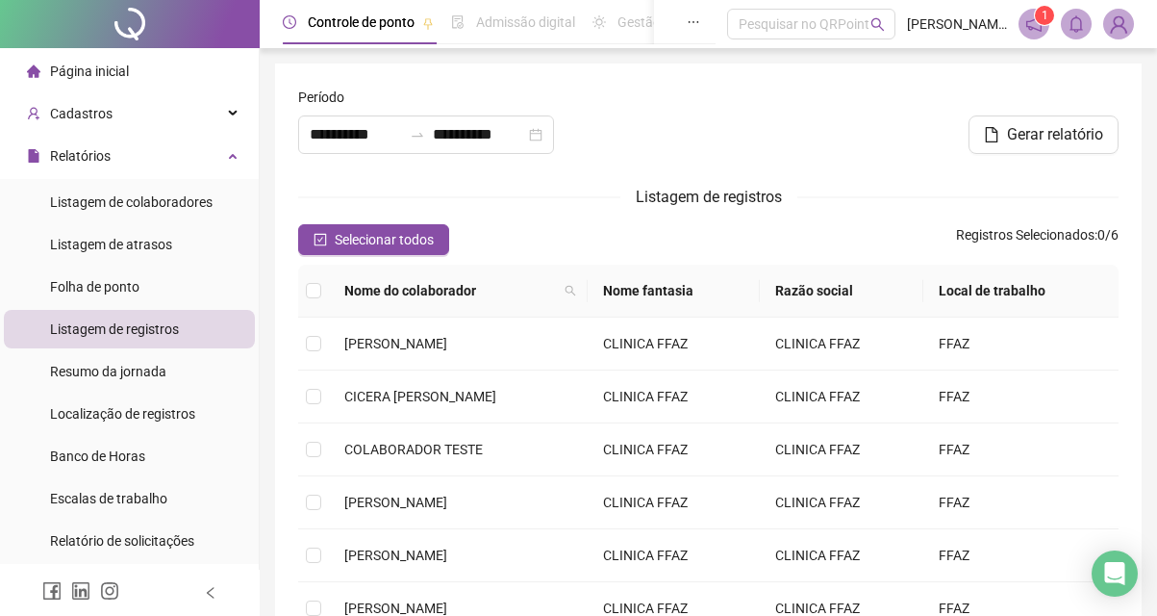
type input "**********"
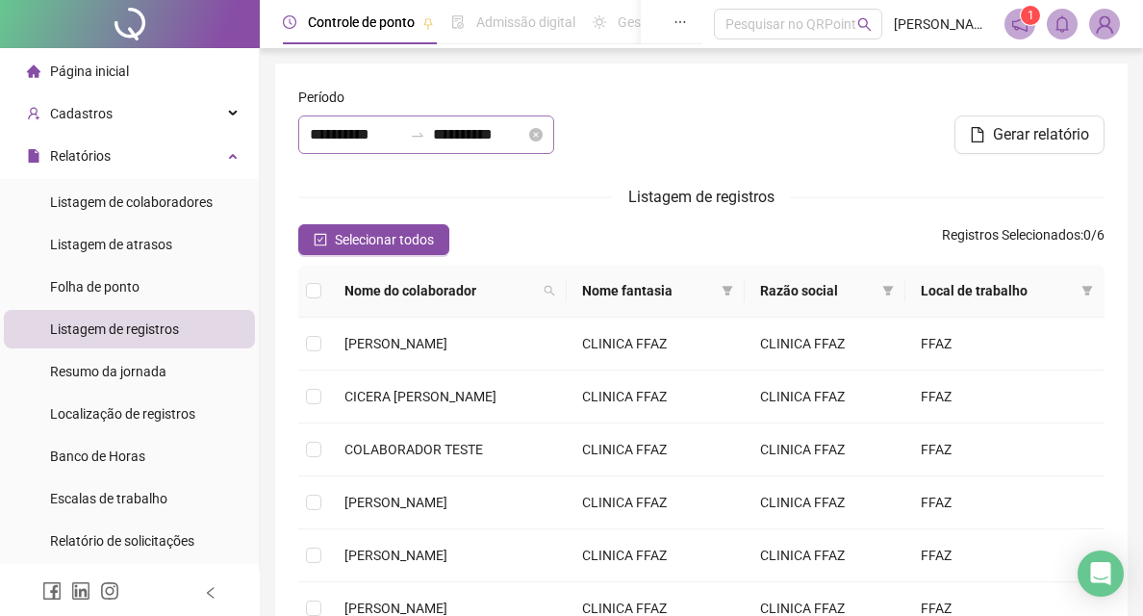
click at [432, 141] on div at bounding box center [417, 134] width 31 height 15
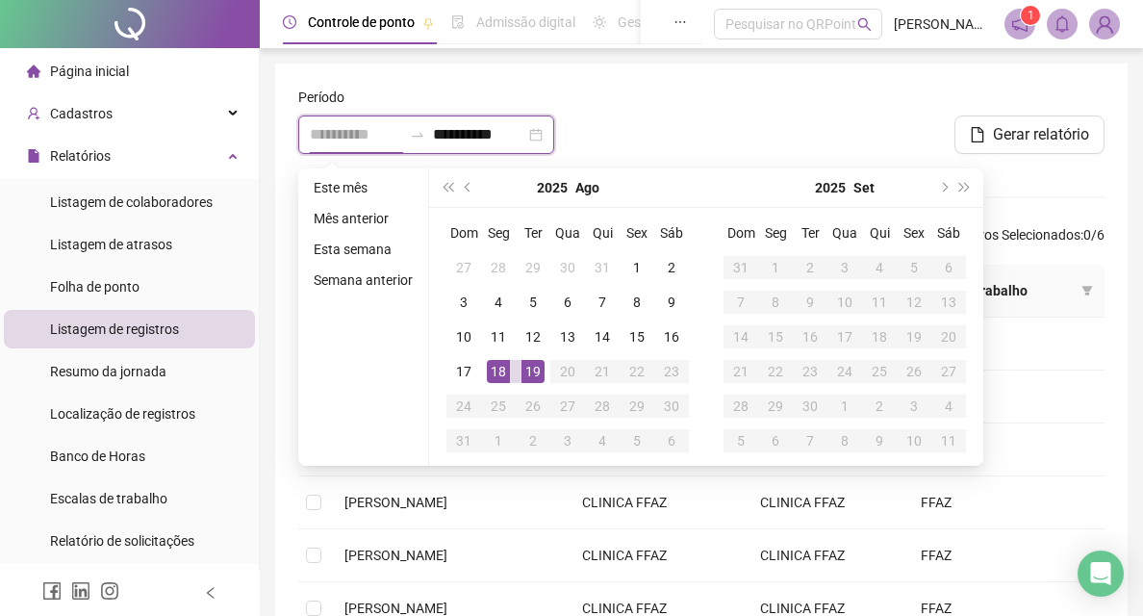
type input "**********"
click at [545, 371] on td "19" at bounding box center [533, 371] width 35 height 35
type input "**********"
click at [673, 124] on div at bounding box center [702, 128] width 274 height 83
type input "**********"
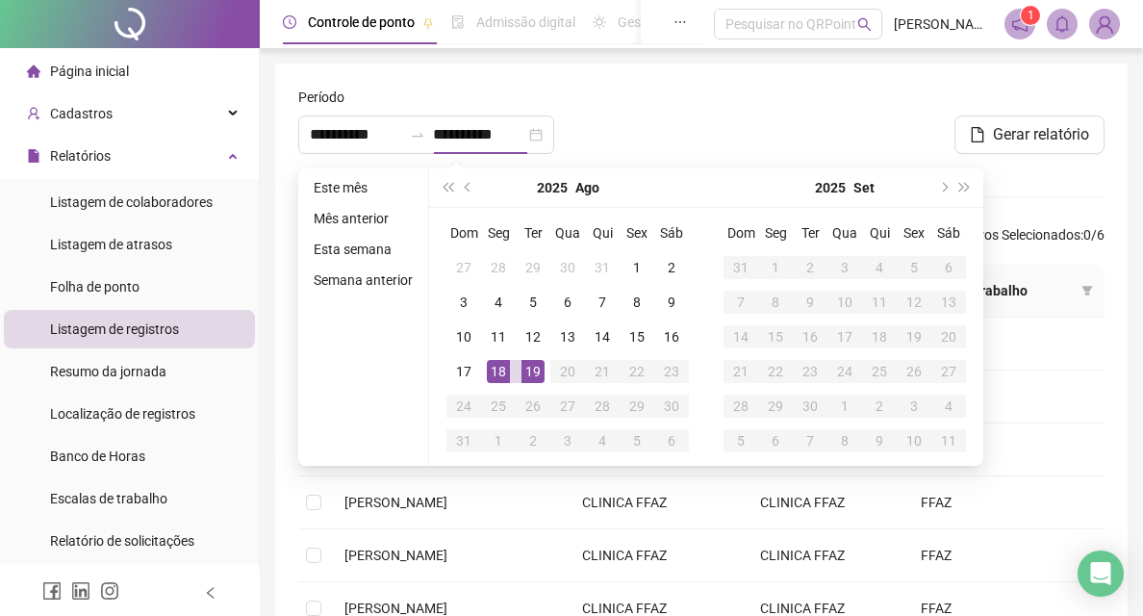
type input "**********"
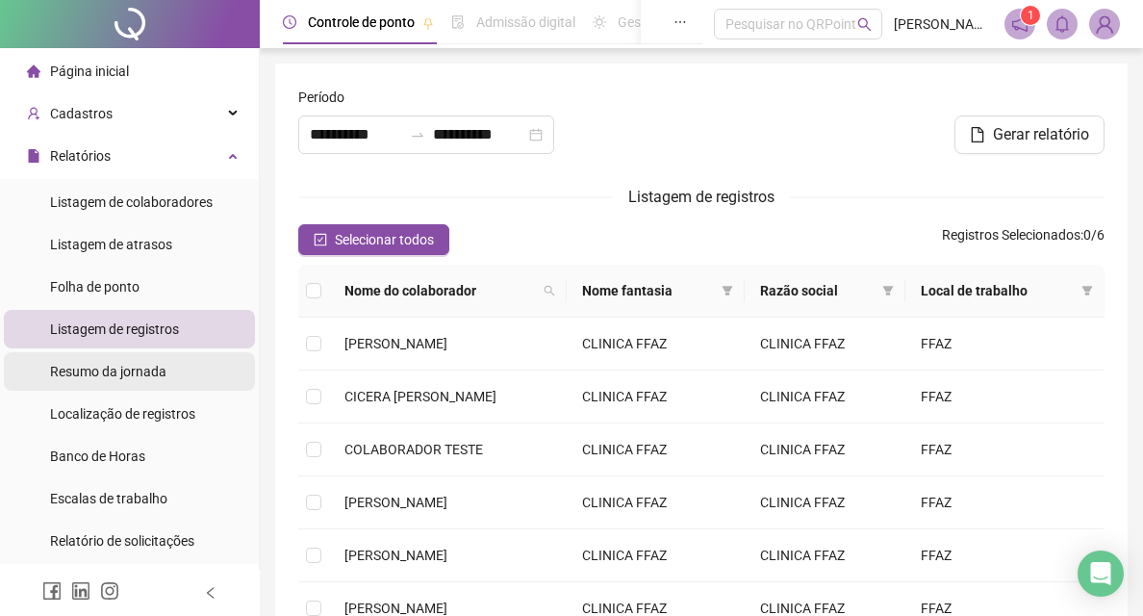
click at [183, 371] on li "Resumo da jornada" at bounding box center [129, 371] width 251 height 38
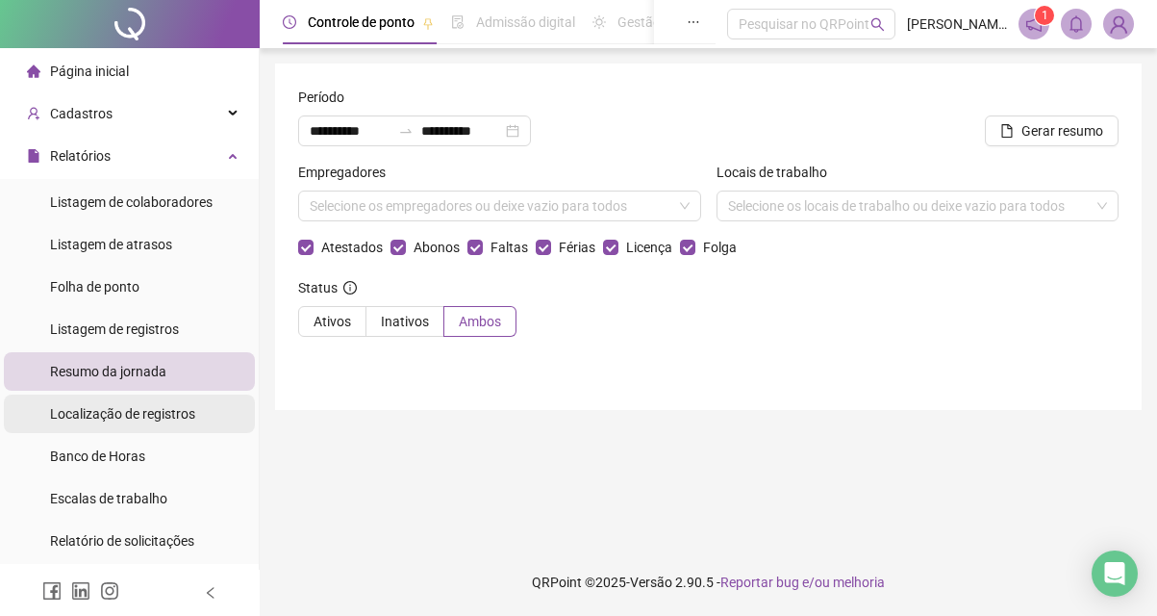
click at [187, 403] on div "Localização de registros" at bounding box center [122, 413] width 145 height 38
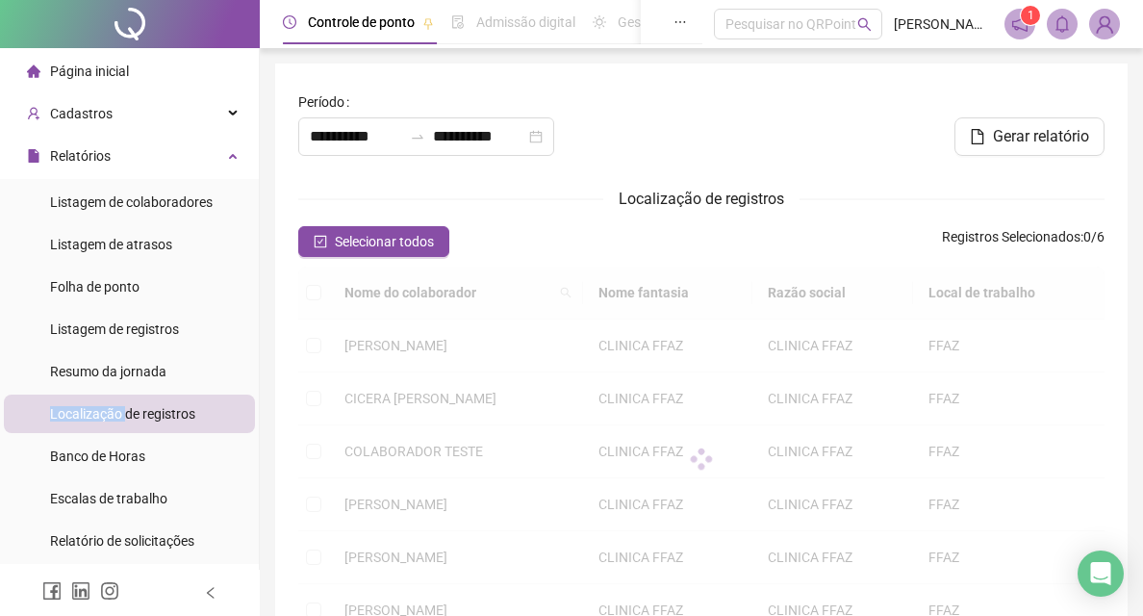
type input "**********"
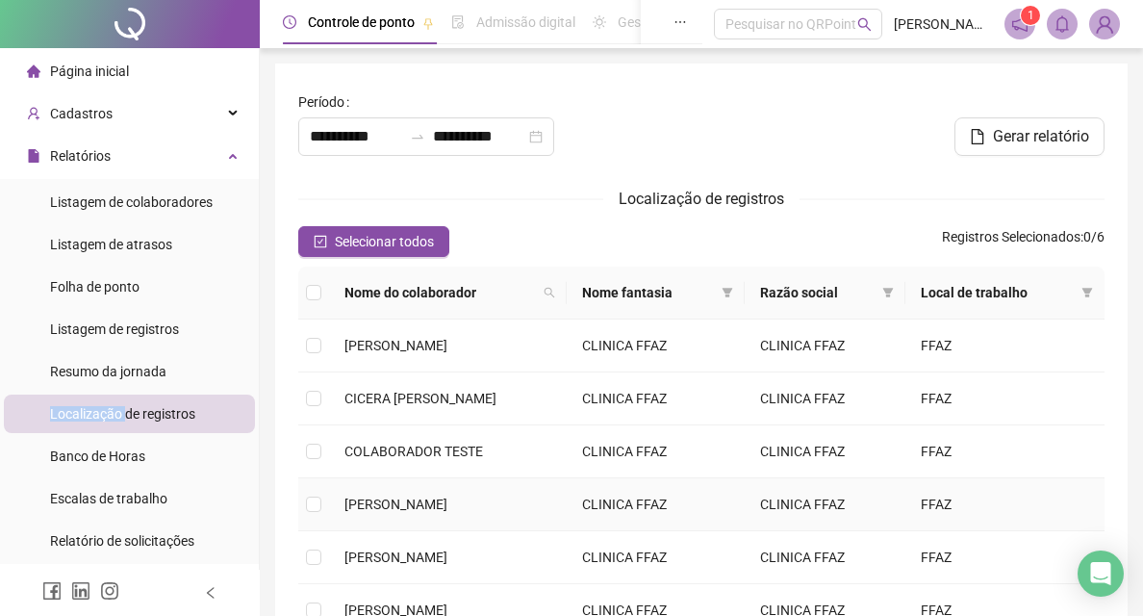
scroll to position [96, 0]
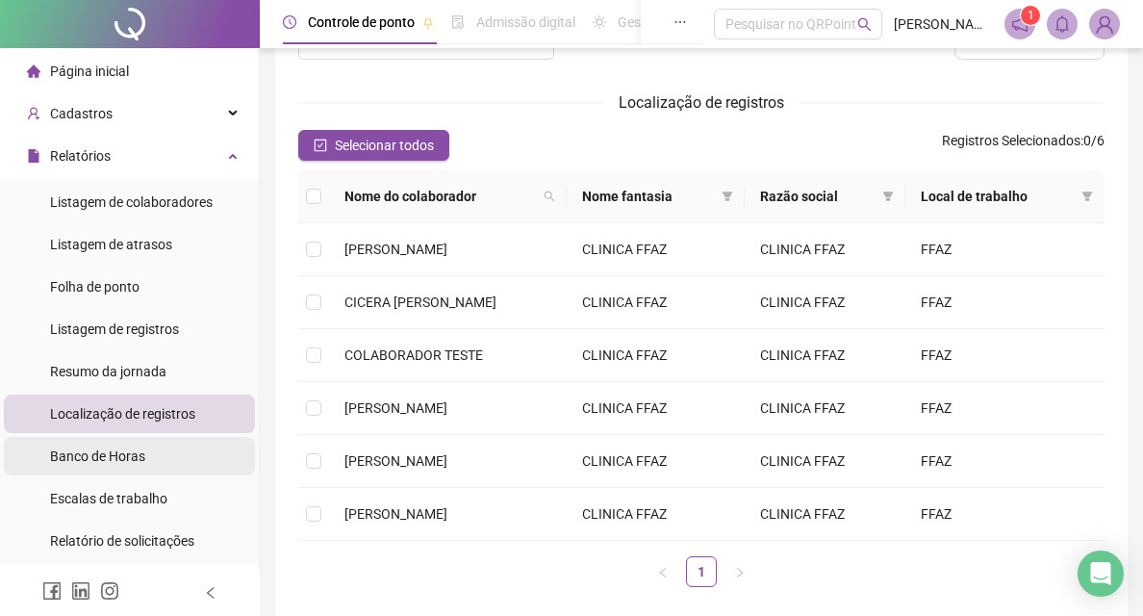
click at [149, 444] on li "Banco de Horas" at bounding box center [129, 456] width 251 height 38
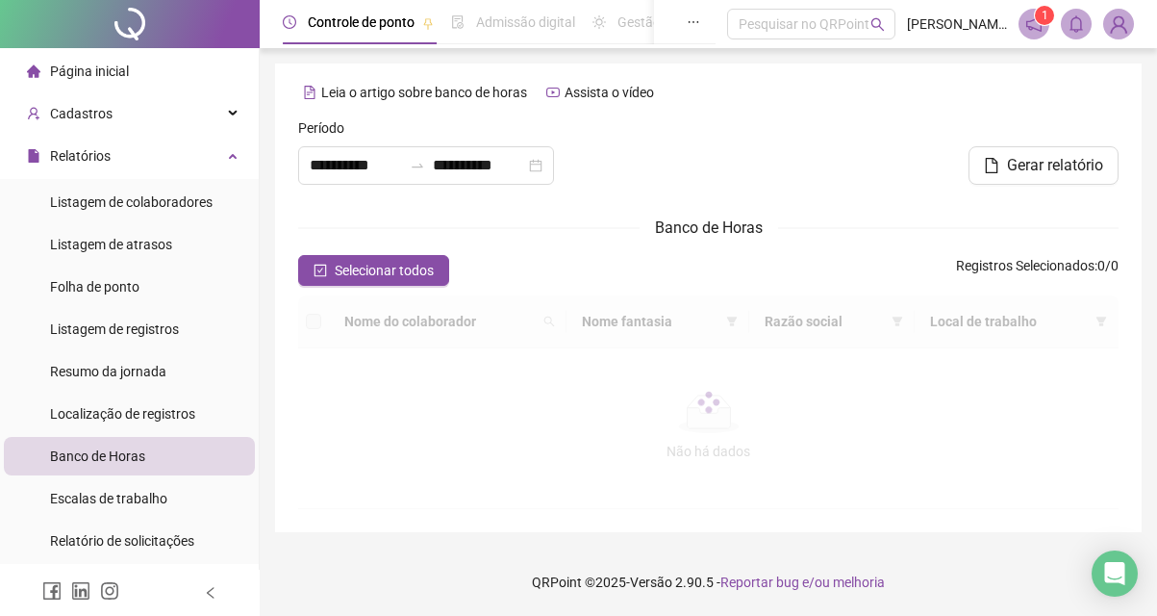
type input "**********"
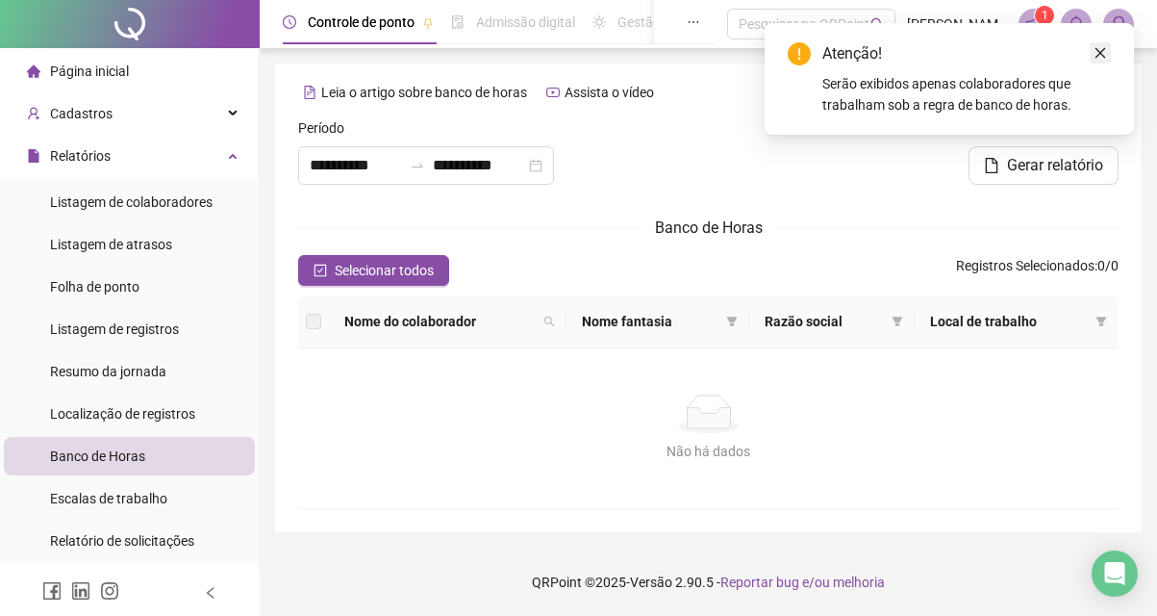
click at [1105, 55] on icon "close" at bounding box center [1100, 52] width 13 height 13
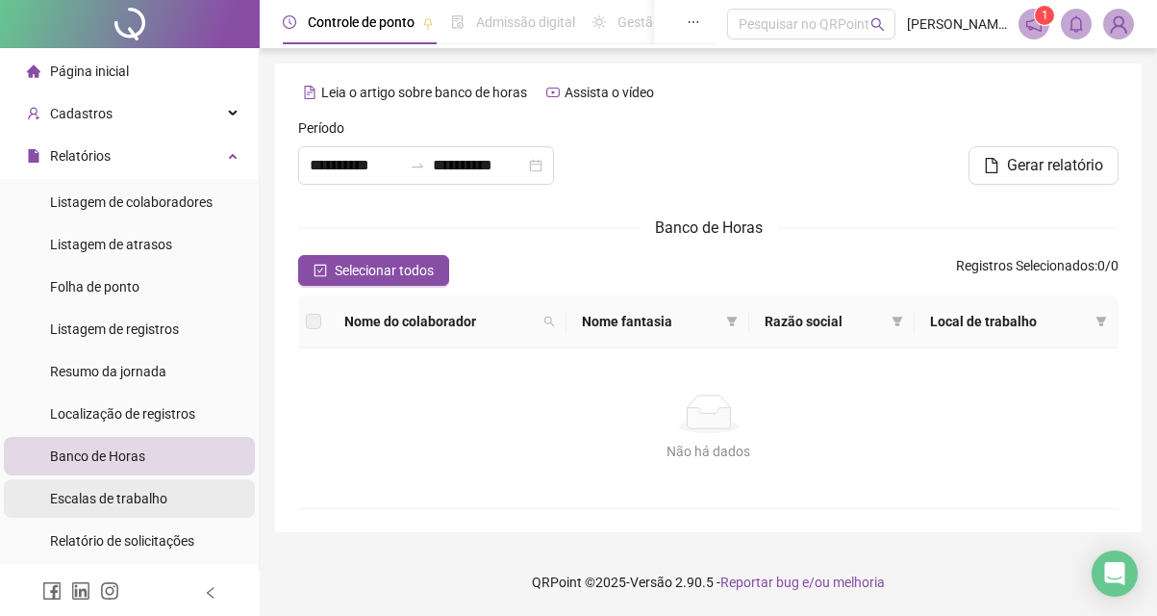
click at [113, 491] on span "Escalas de trabalho" at bounding box center [108, 498] width 117 height 15
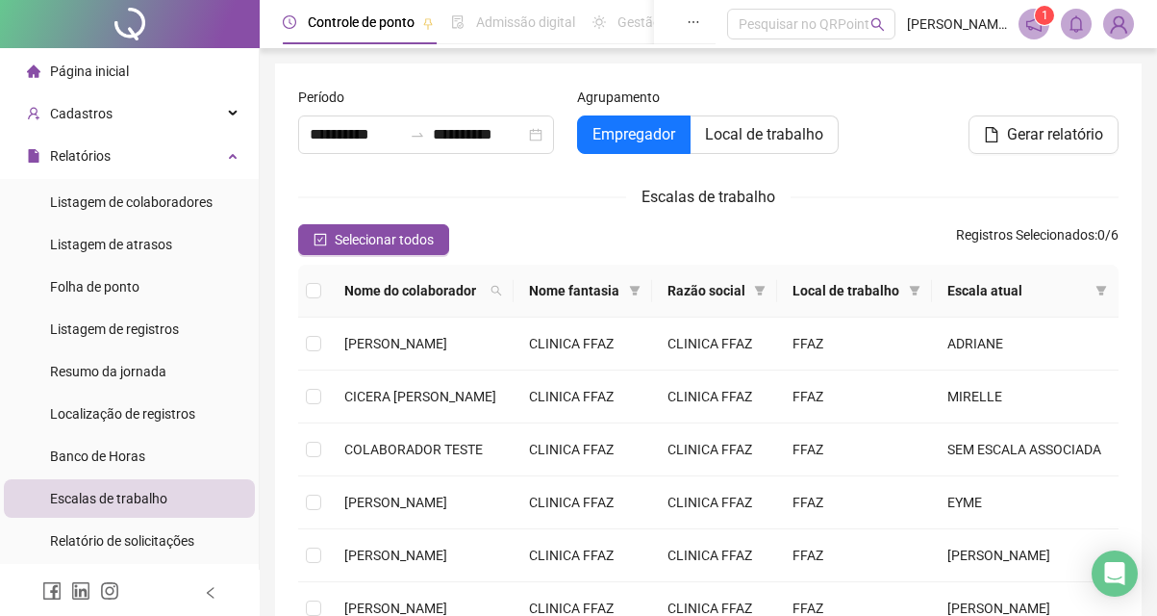
type input "**********"
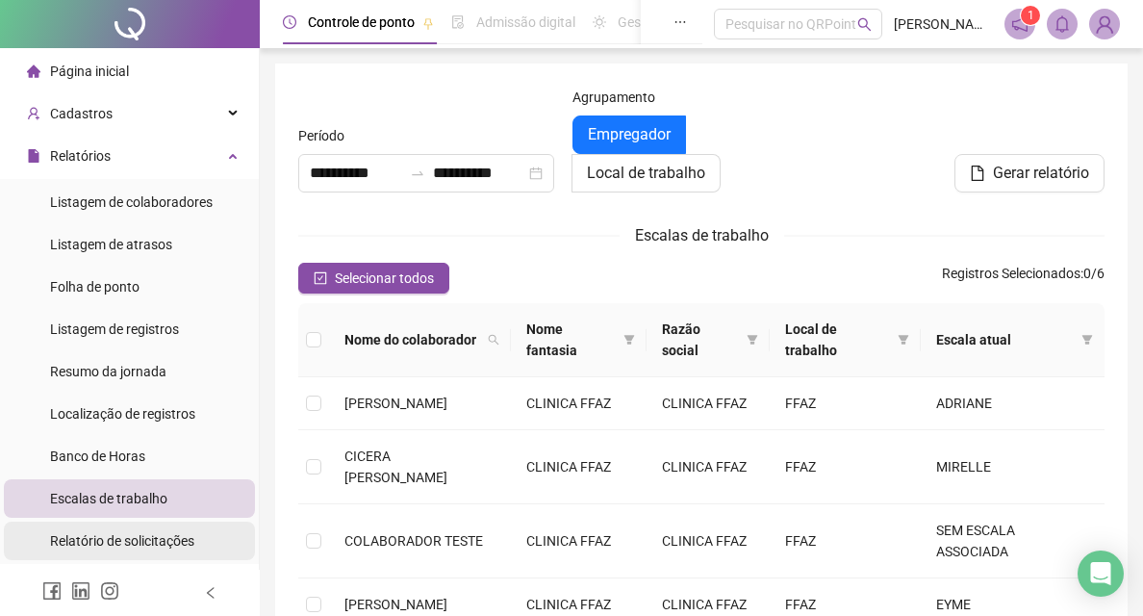
click at [146, 533] on span "Relatório de solicitações" at bounding box center [122, 540] width 144 height 15
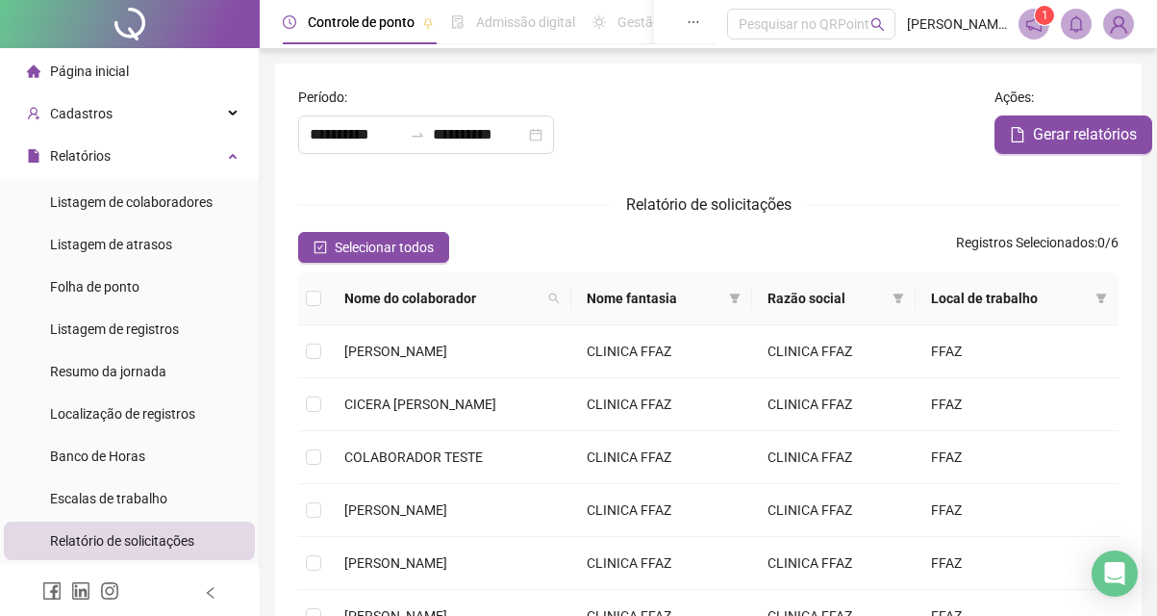
type input "**********"
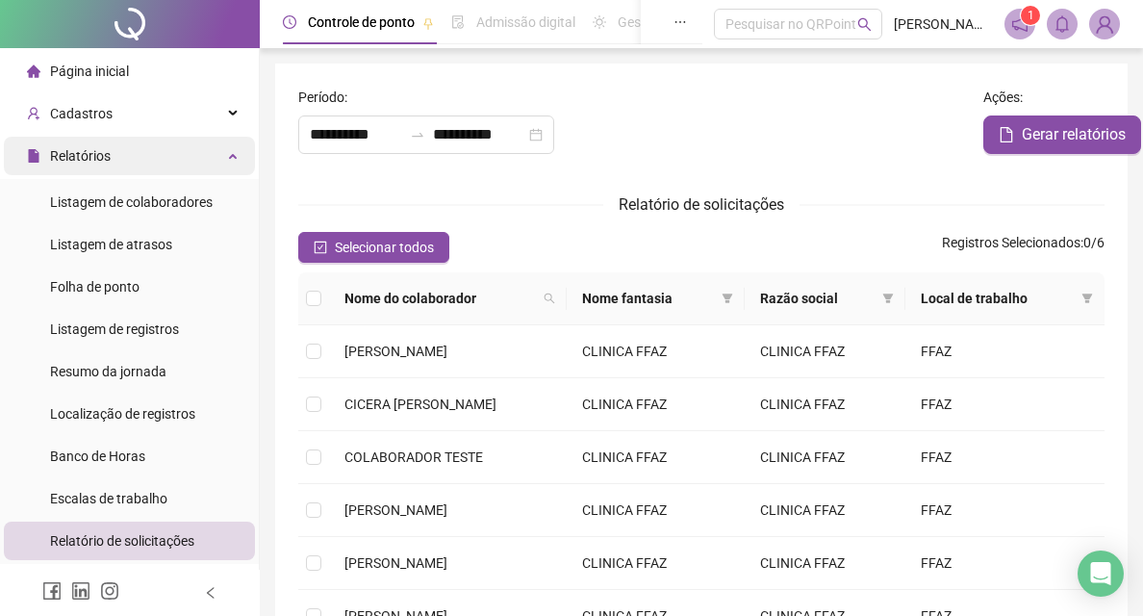
click at [165, 157] on div "Relatórios" at bounding box center [129, 156] width 251 height 38
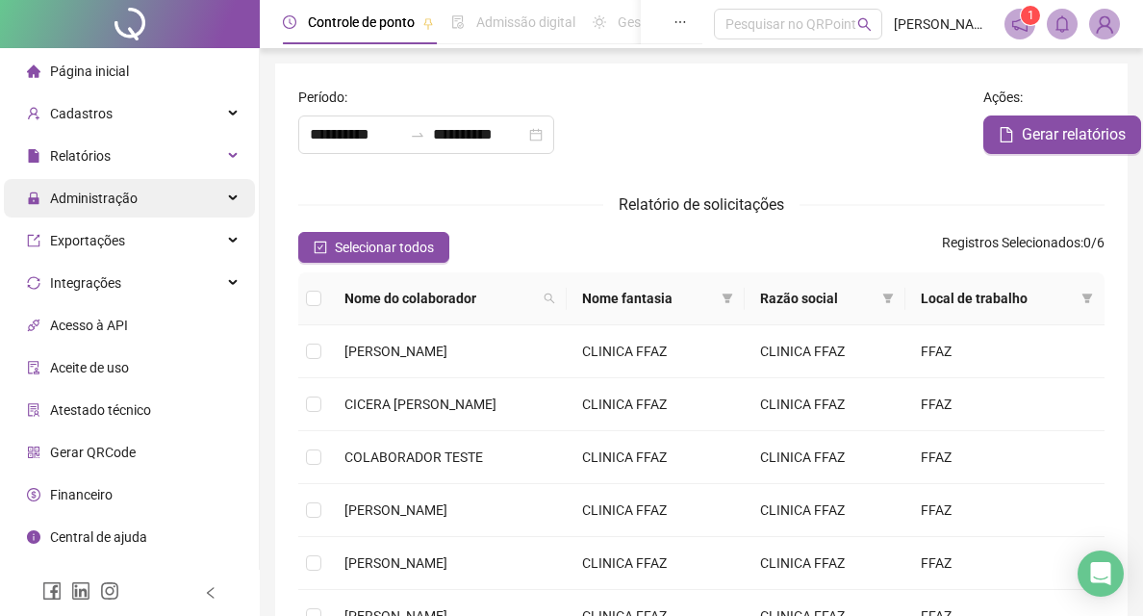
click at [170, 193] on div "Administração" at bounding box center [129, 198] width 251 height 38
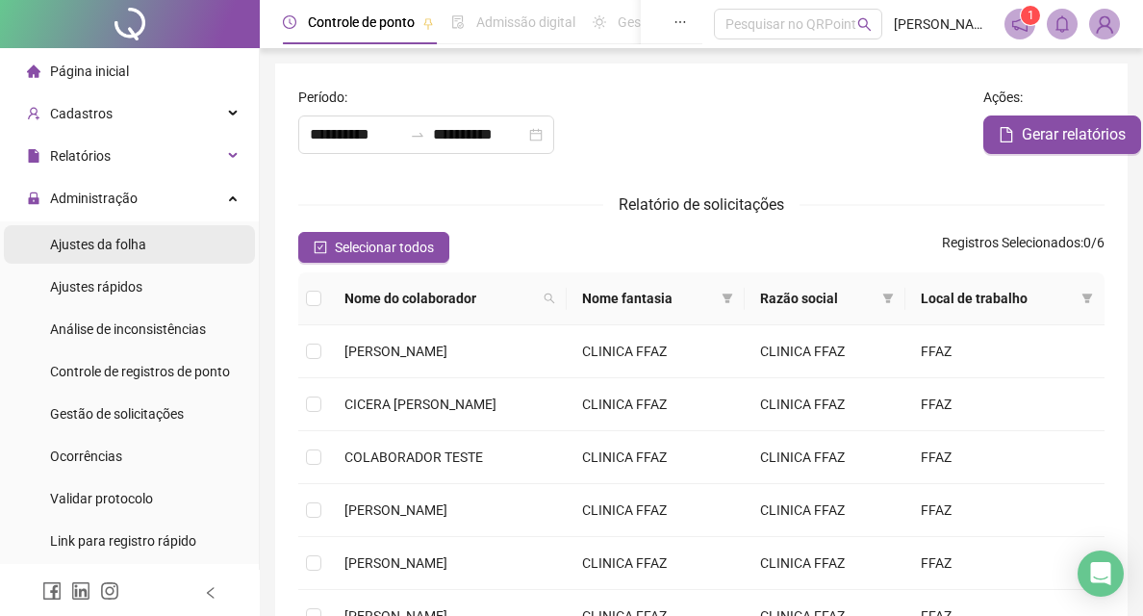
click at [172, 254] on li "Ajustes da folha" at bounding box center [129, 244] width 251 height 38
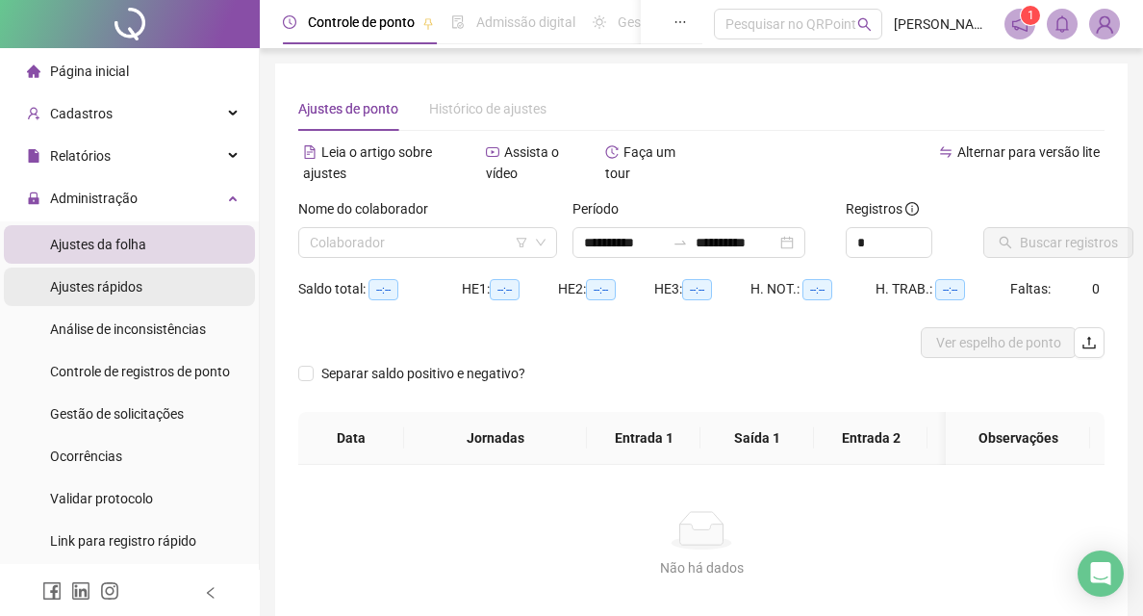
type input "**********"
click at [164, 294] on li "Ajustes rápidos" at bounding box center [129, 286] width 251 height 38
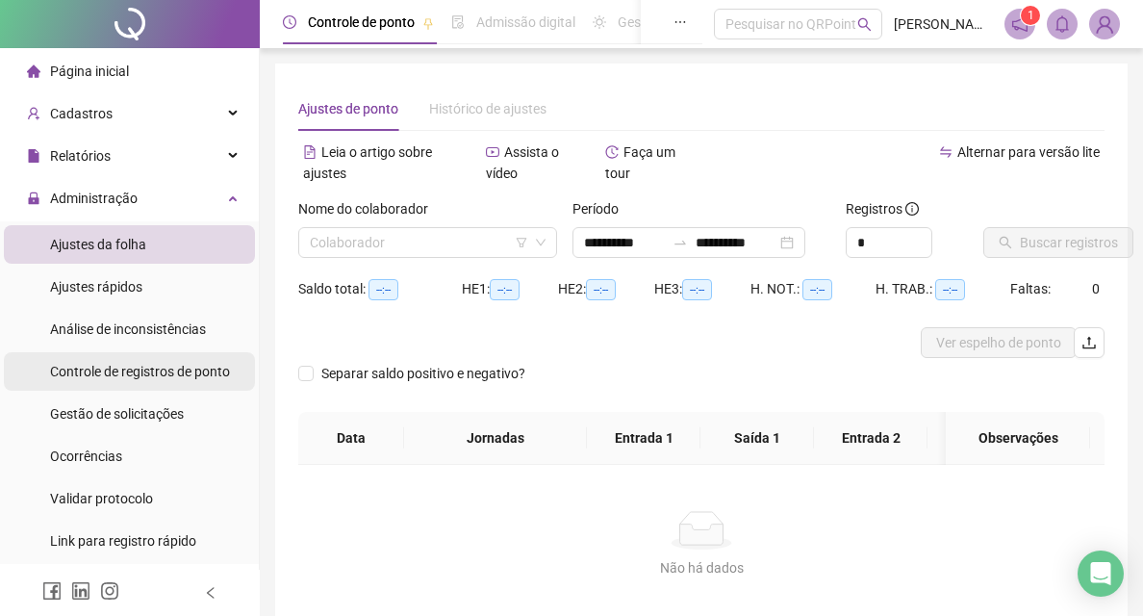
click at [160, 327] on span "Análise de inconsistências" at bounding box center [128, 328] width 156 height 15
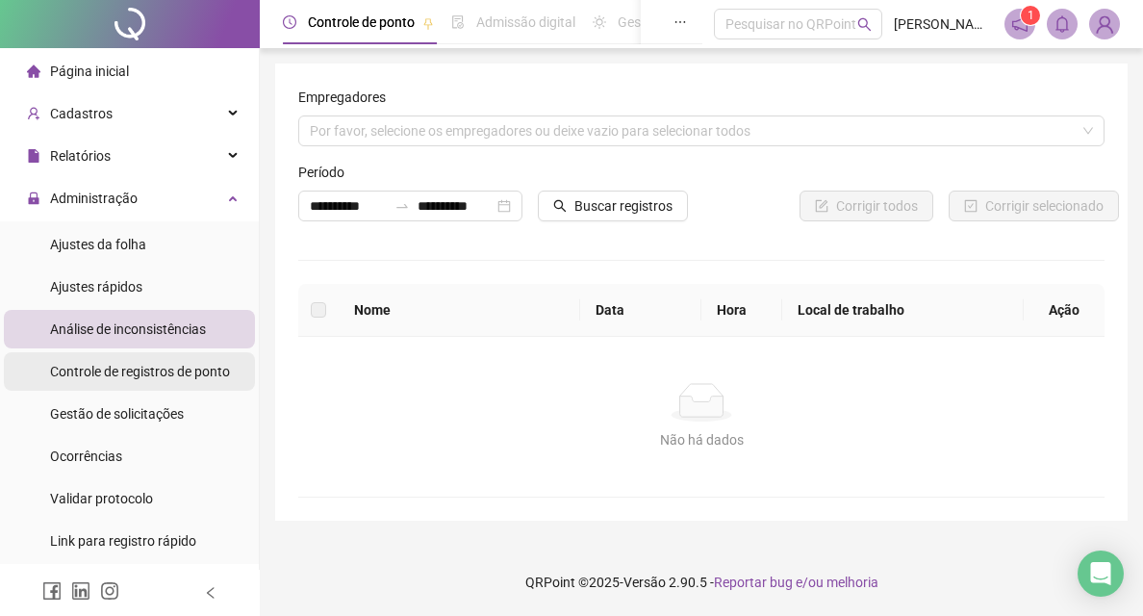
click at [156, 370] on span "Controle de registros de ponto" at bounding box center [140, 371] width 180 height 15
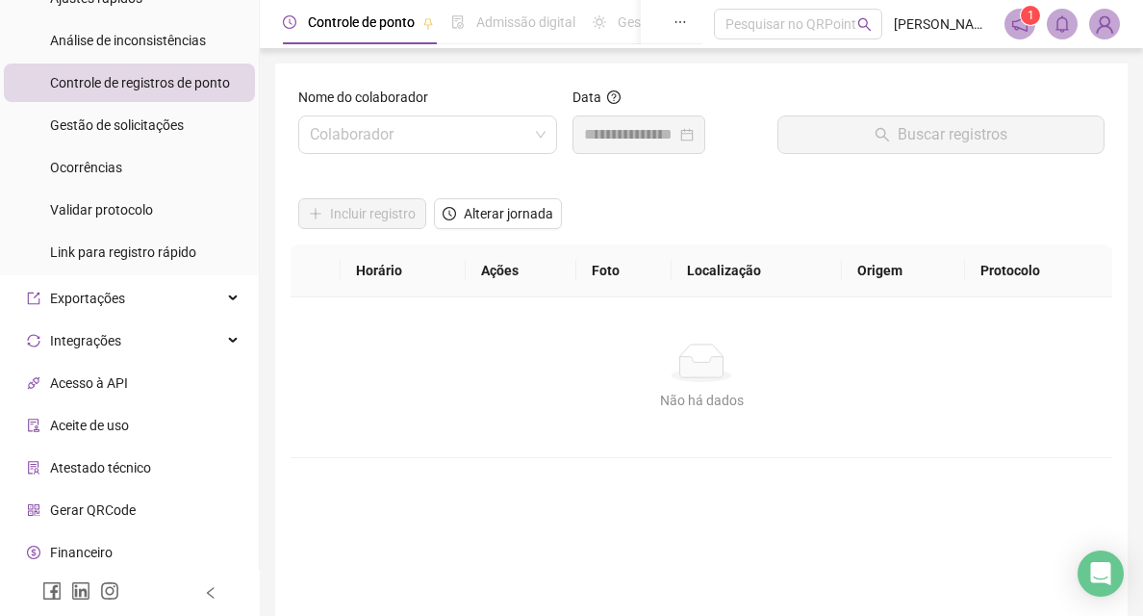
scroll to position [333, 0]
